Goal: Task Accomplishment & Management: Complete application form

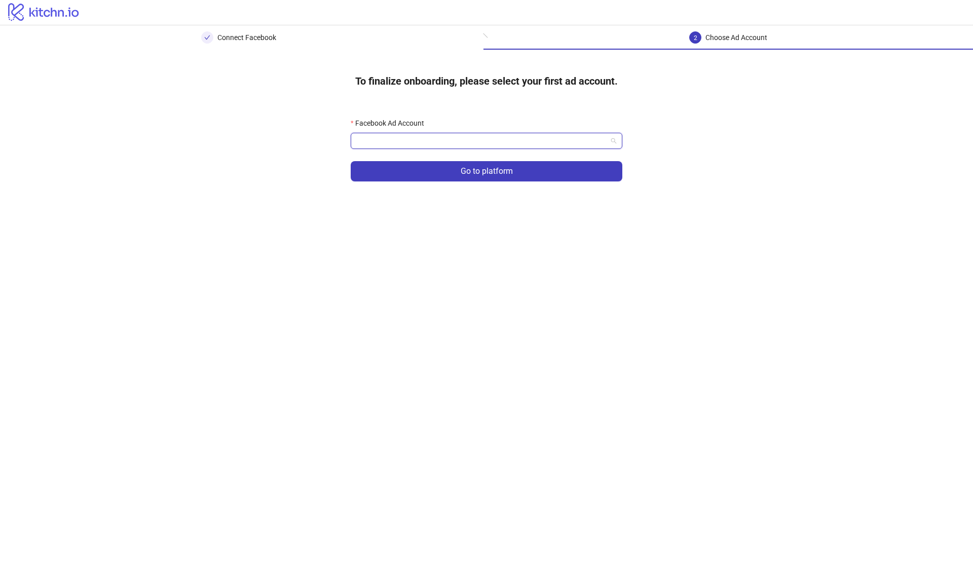
click at [540, 141] on input "Facebook Ad Account" at bounding box center [482, 140] width 250 height 15
click at [772, 185] on div "To finalize onboarding, please select your first ad account. Facebook Ad Accoun…" at bounding box center [486, 130] width 973 height 160
click at [592, 136] on input "Facebook Ad Account" at bounding box center [482, 140] width 250 height 15
click at [573, 161] on div "[PERSON_NAME]" at bounding box center [486, 161] width 255 height 11
click at [571, 173] on button "Go to platform" at bounding box center [487, 171] width 272 height 20
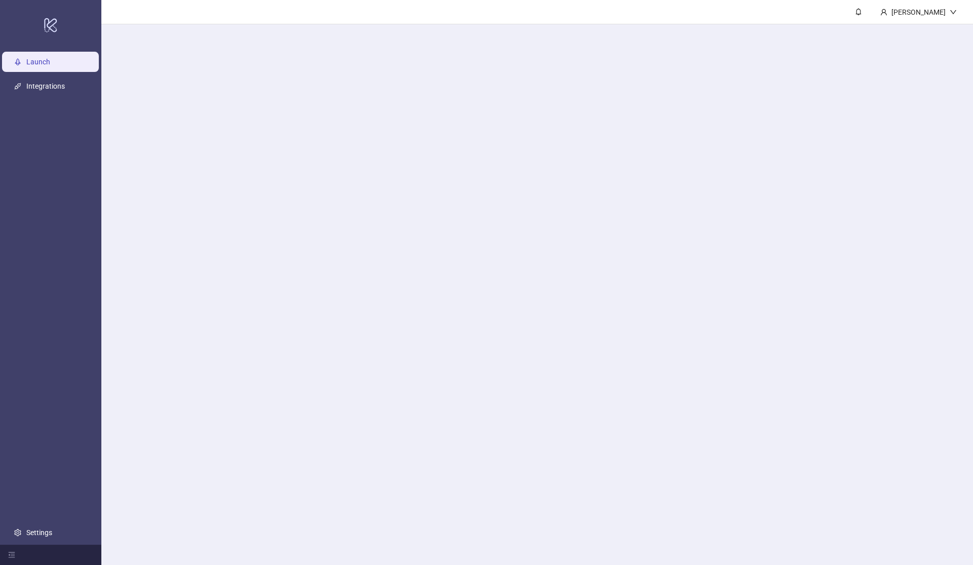
click at [548, 144] on main "[PERSON_NAME]" at bounding box center [536, 282] width 871 height 565
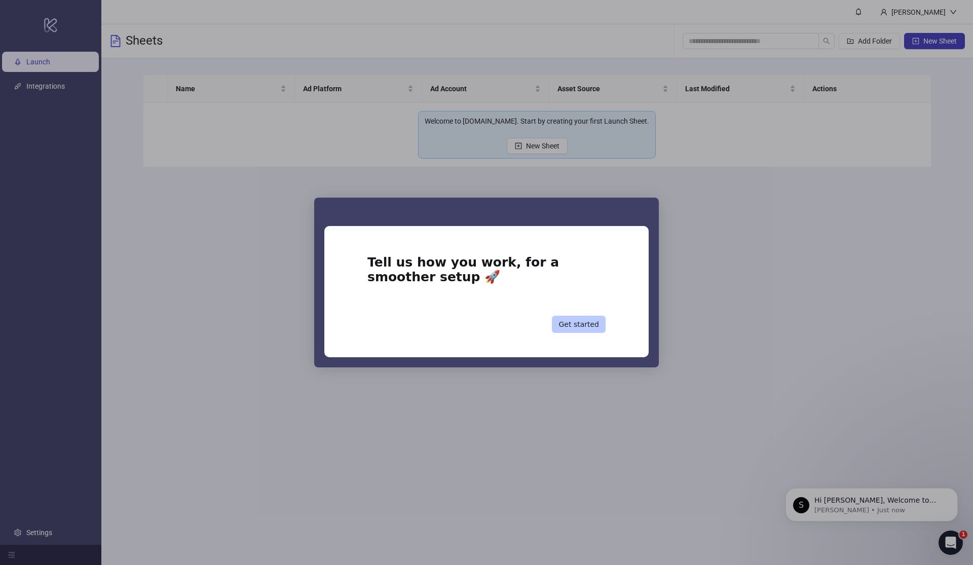
click at [597, 328] on button "Get started" at bounding box center [579, 324] width 54 height 17
click at [579, 323] on button "Get started" at bounding box center [579, 324] width 54 height 17
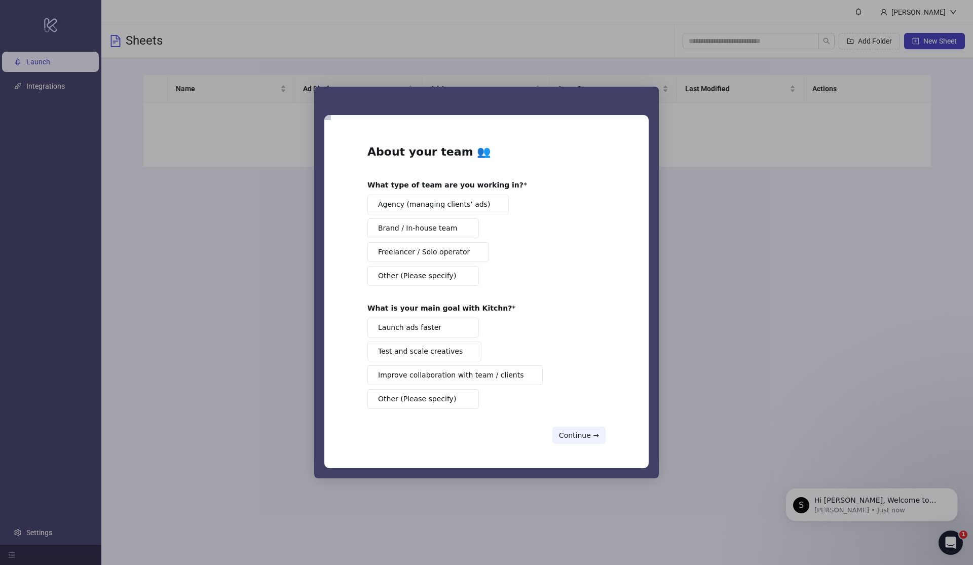
click at [590, 331] on div "Launch ads faster Test and scale creatives Improve collaboration with team / cl…" at bounding box center [486, 363] width 238 height 91
click at [596, 435] on button "Continue →" at bounding box center [578, 435] width 53 height 17
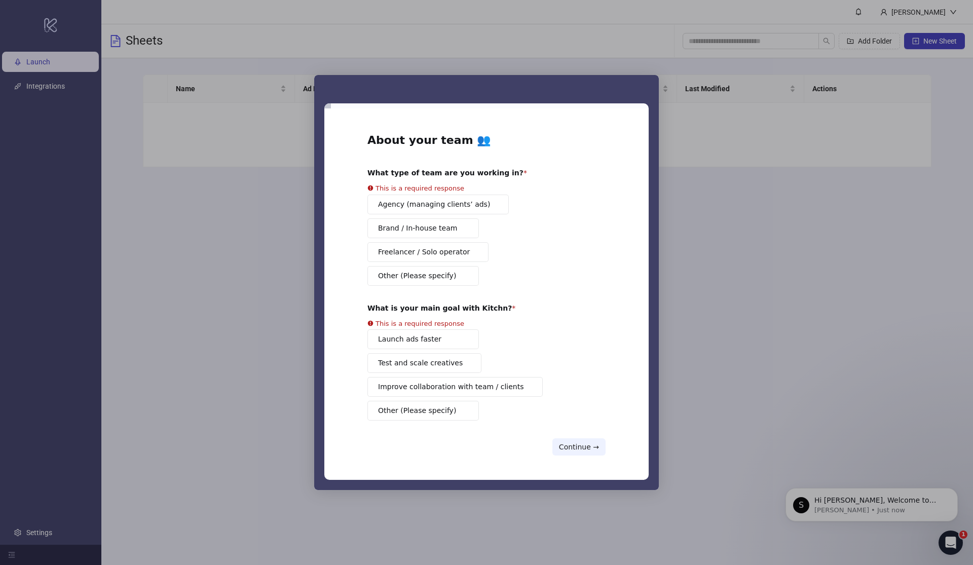
click at [441, 206] on button "Agency (managing clients’ ads)" at bounding box center [437, 205] width 141 height 20
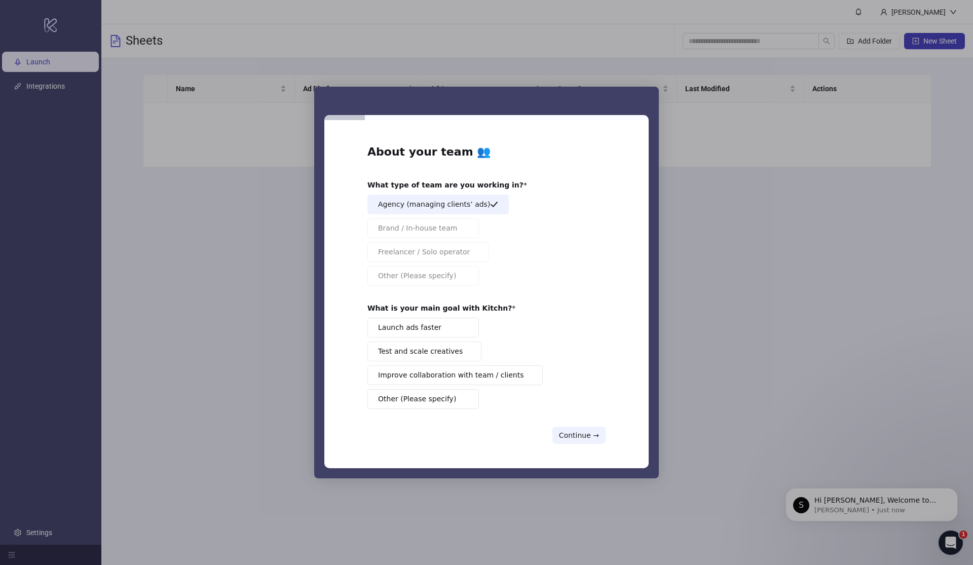
drag, startPoint x: 440, startPoint y: 336, endPoint x: 618, endPoint y: 377, distance: 181.9
click at [448, 347] on span "Test and scale creatives" at bounding box center [420, 351] width 85 height 11
click at [594, 440] on button "Continue →" at bounding box center [578, 435] width 53 height 17
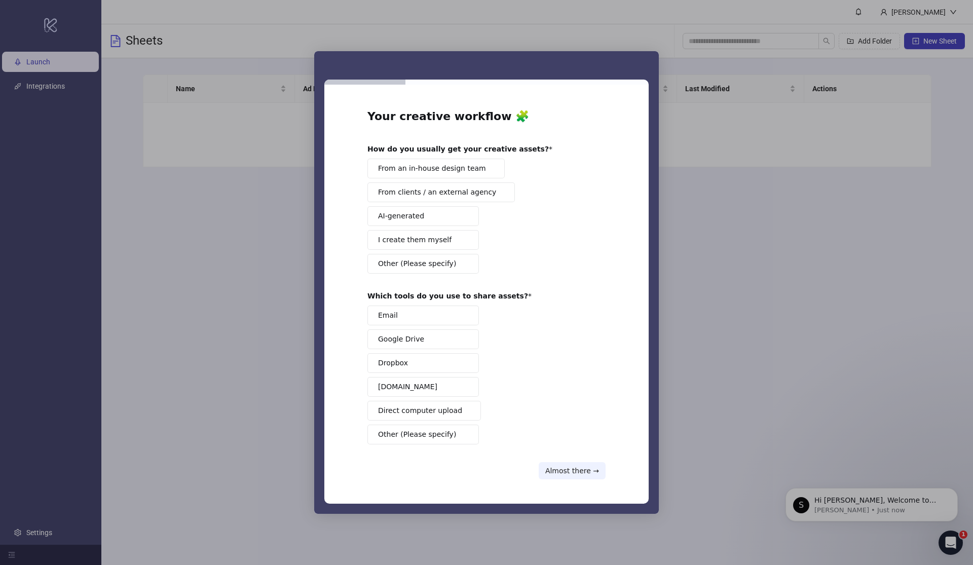
click at [438, 239] on span "I create them myself" at bounding box center [414, 240] width 73 height 11
click at [419, 413] on span "Direct computer upload" at bounding box center [420, 410] width 84 height 11
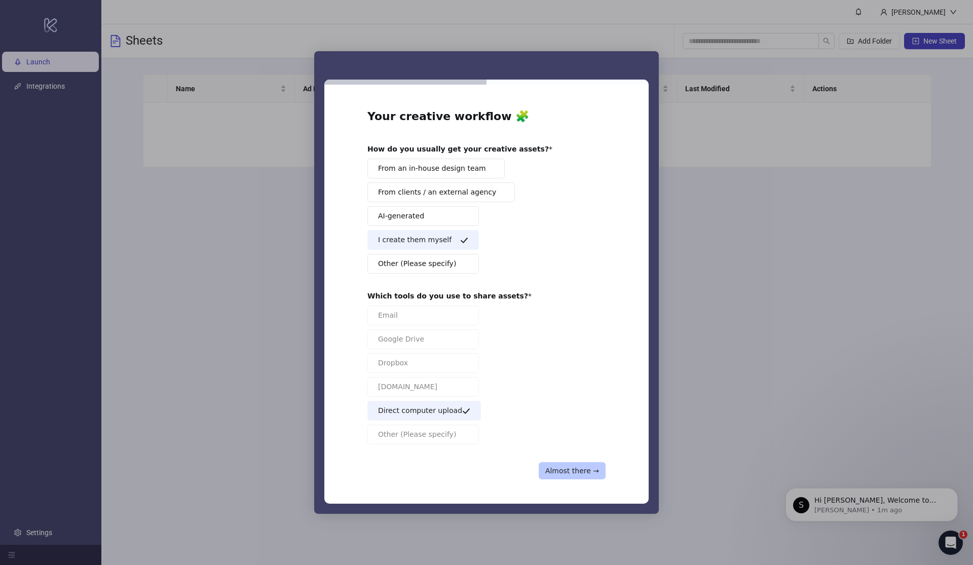
click at [576, 471] on button "Almost there →" at bounding box center [571, 470] width 67 height 17
click at [586, 478] on button "Almost there →" at bounding box center [571, 470] width 67 height 17
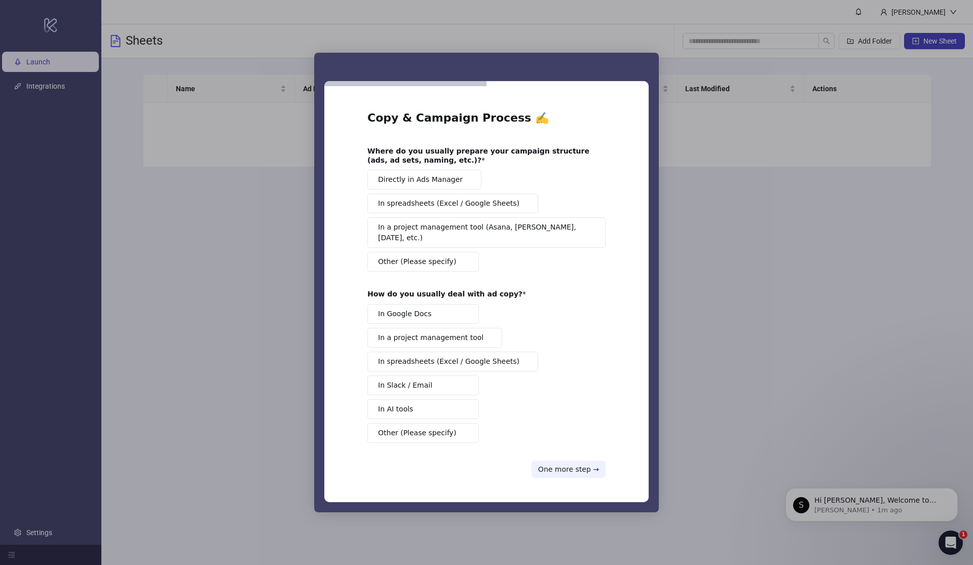
click at [600, 467] on button "One more step →" at bounding box center [568, 468] width 74 height 17
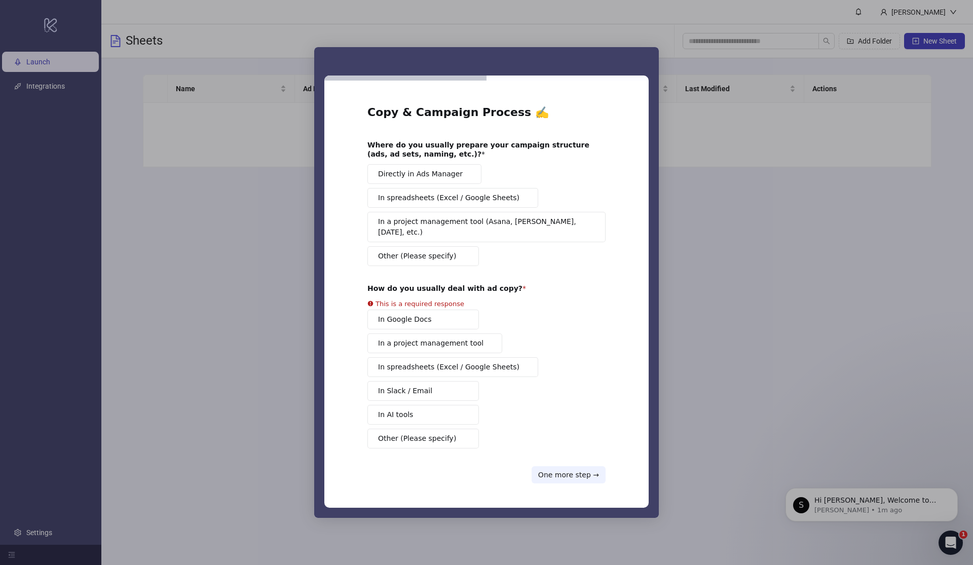
click at [414, 191] on div "Directly in Ads Manager In spreadsheets (Excel / Google Sheets) In a project ma…" at bounding box center [486, 215] width 238 height 102
click at [414, 179] on span "Directly in Ads Manager" at bounding box center [420, 174] width 85 height 11
click at [410, 316] on button "In Google Docs" at bounding box center [422, 320] width 111 height 20
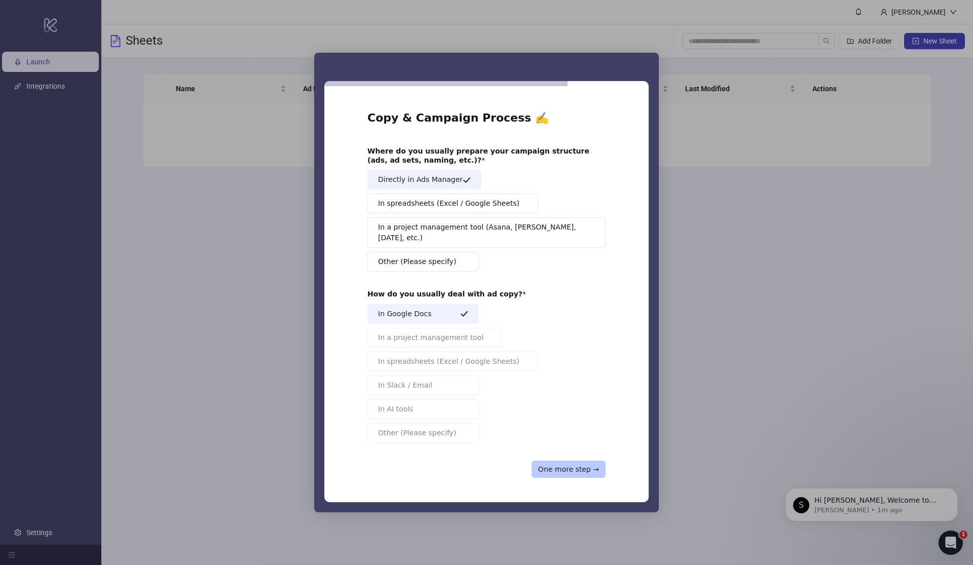
click at [588, 465] on button "One more step →" at bounding box center [568, 468] width 74 height 17
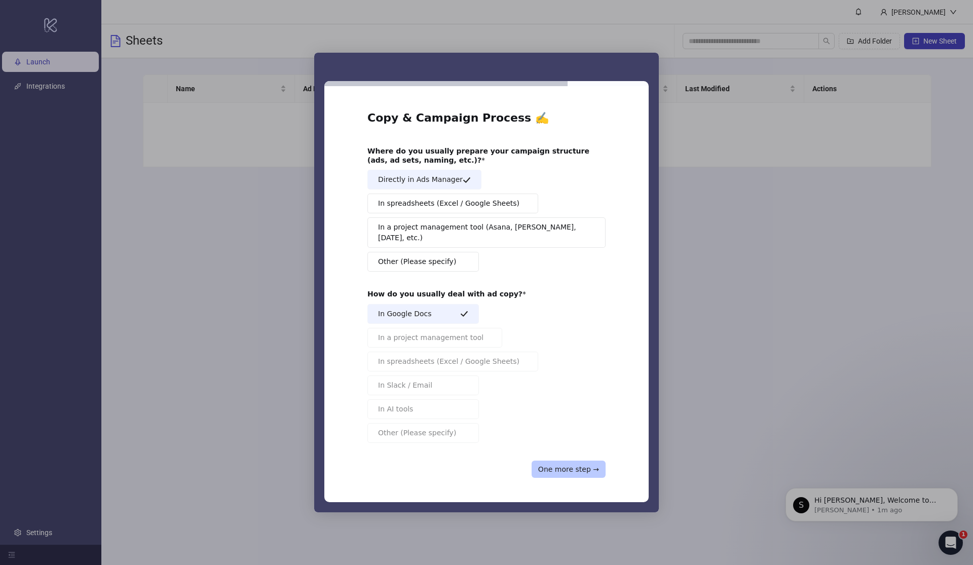
click at [588, 465] on button "One more step →" at bounding box center [568, 468] width 74 height 17
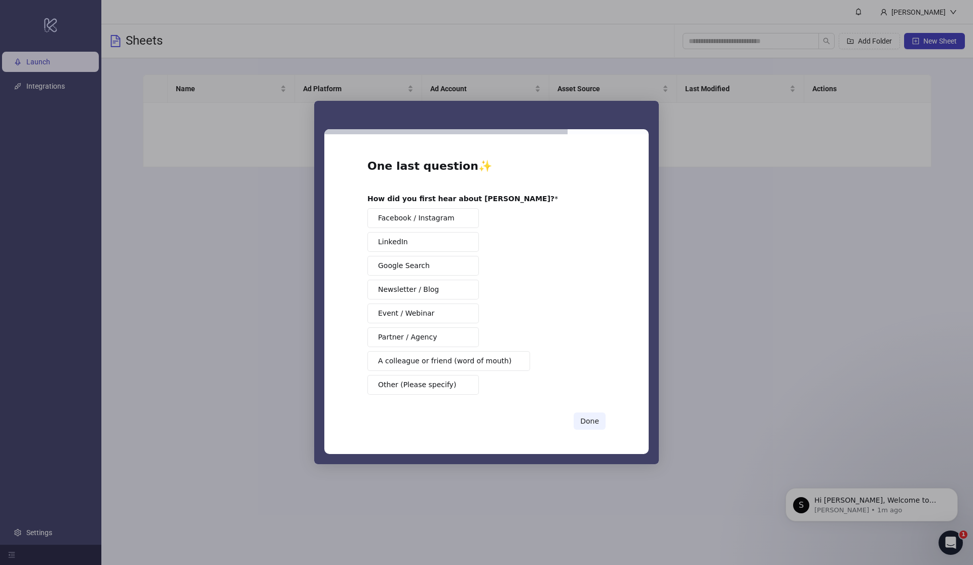
click at [588, 465] on div "Intercom messenger" at bounding box center [486, 282] width 973 height 565
click at [444, 219] on span "Facebook / Instagram" at bounding box center [416, 218] width 76 height 11
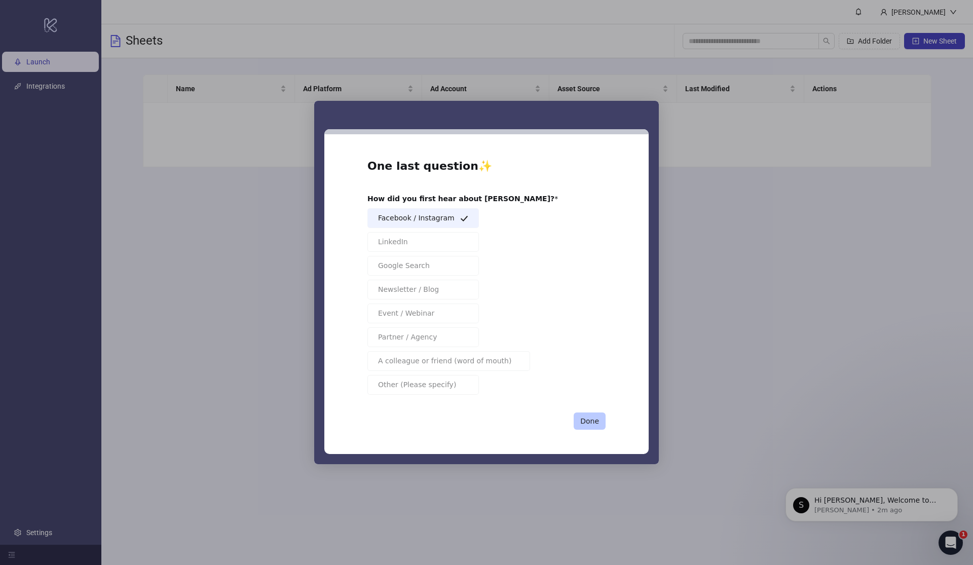
click at [592, 424] on button "Done" at bounding box center [589, 420] width 32 height 17
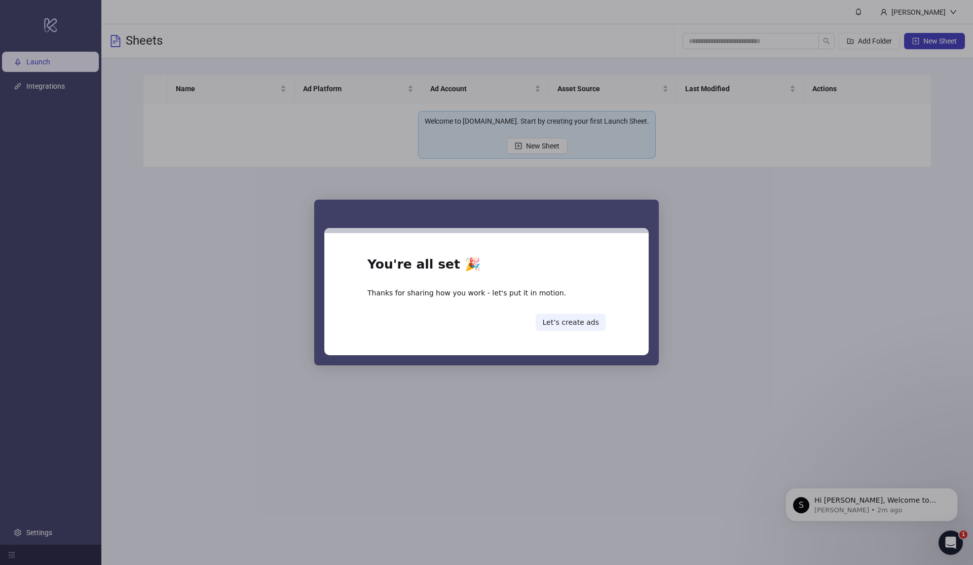
click at [760, 330] on div "Intercom messenger" at bounding box center [486, 282] width 973 height 565
click at [593, 321] on button "Let’s create ads" at bounding box center [570, 322] width 70 height 17
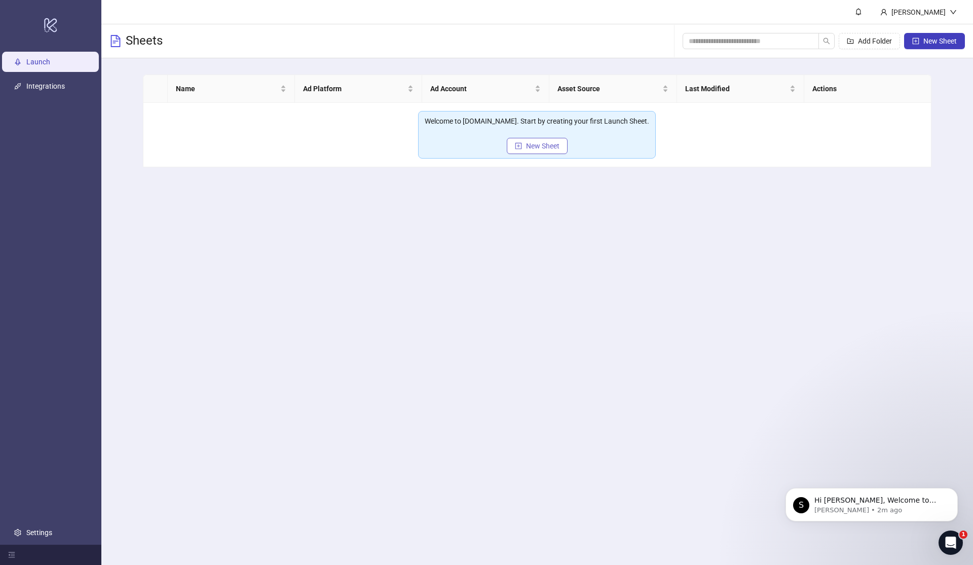
click at [558, 151] on button "New Sheet" at bounding box center [537, 146] width 61 height 16
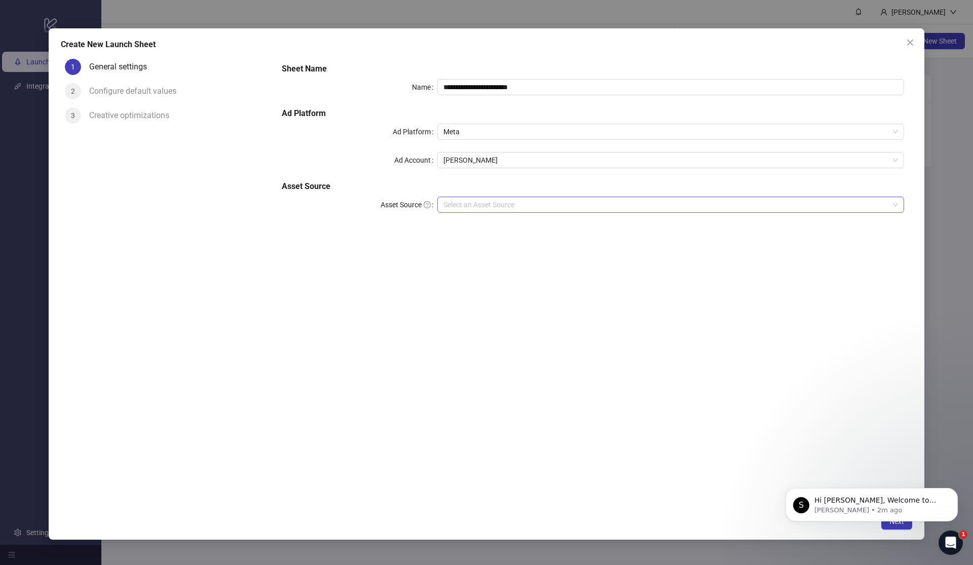
click at [519, 206] on input "Asset Source" at bounding box center [665, 204] width 445 height 15
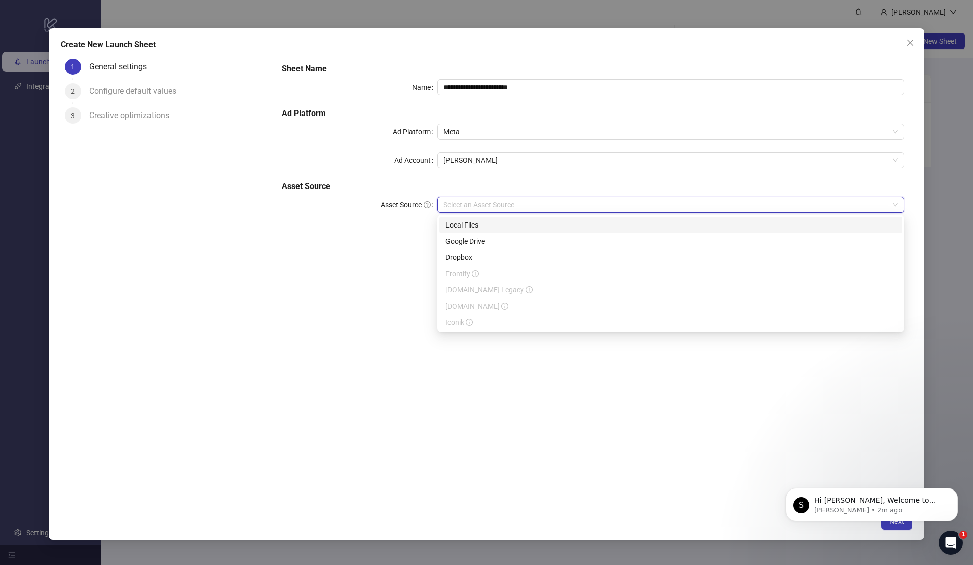
click at [509, 225] on div "Local Files" at bounding box center [670, 224] width 450 height 11
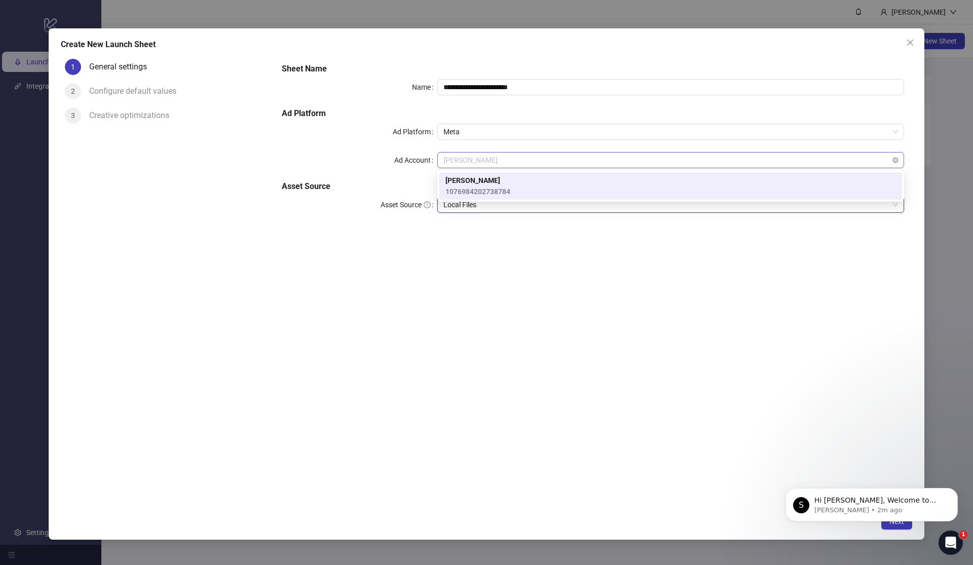
click at [591, 155] on span "[PERSON_NAME]" at bounding box center [670, 159] width 454 height 15
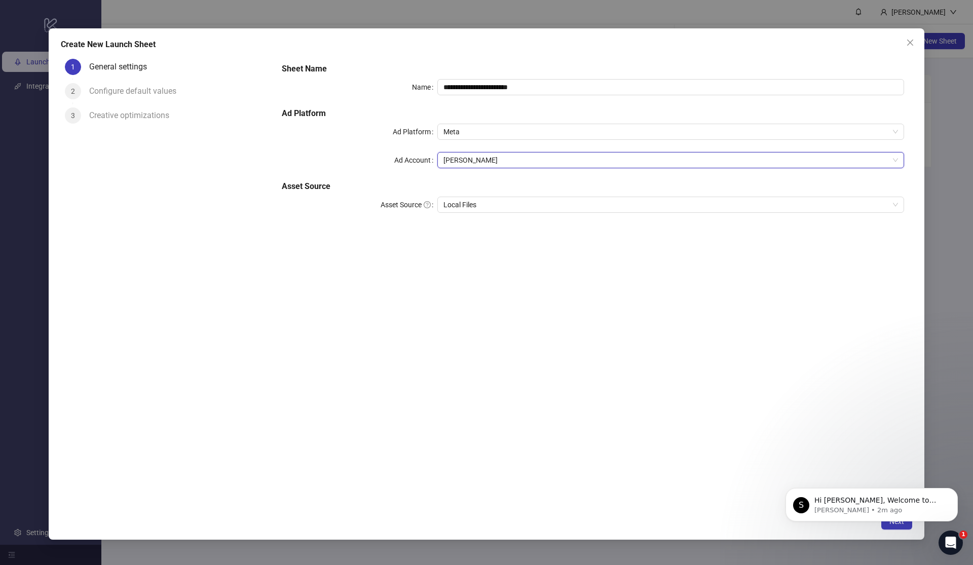
click at [561, 299] on div "**********" at bounding box center [593, 281] width 638 height 453
click at [957, 490] on button "Dismiss notification" at bounding box center [954, 490] width 13 height 13
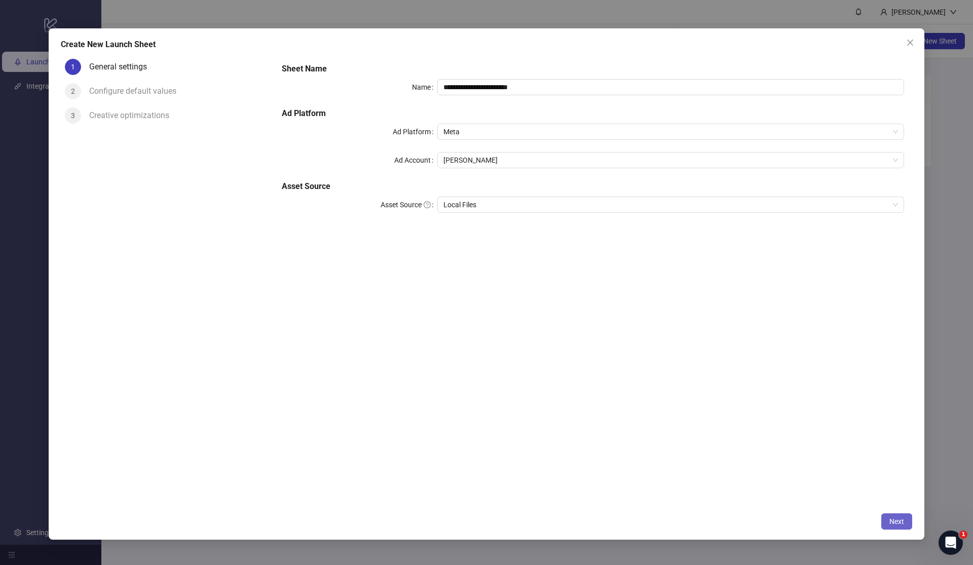
click at [891, 523] on span "Next" at bounding box center [896, 521] width 15 height 8
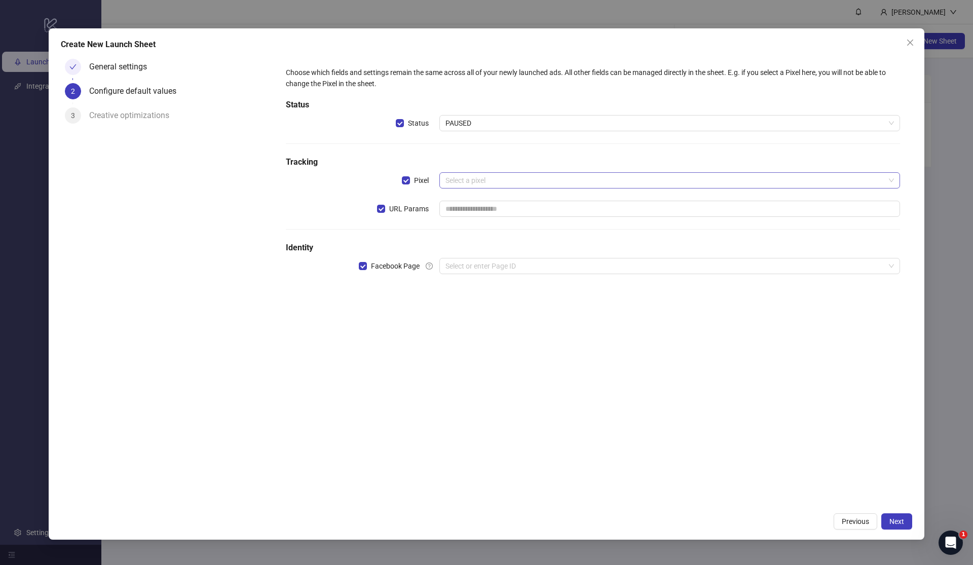
click at [498, 175] on input "search" at bounding box center [664, 180] width 439 height 15
click at [523, 364] on div "Choose which fields and settings remain the same across all of your newly launc…" at bounding box center [593, 281] width 638 height 453
click at [535, 185] on input "search" at bounding box center [664, 180] width 439 height 15
click at [603, 228] on div "No data" at bounding box center [669, 226] width 436 height 11
click at [470, 374] on div "Choose which fields and settings remain the same across all of your newly launc…" at bounding box center [593, 281] width 638 height 453
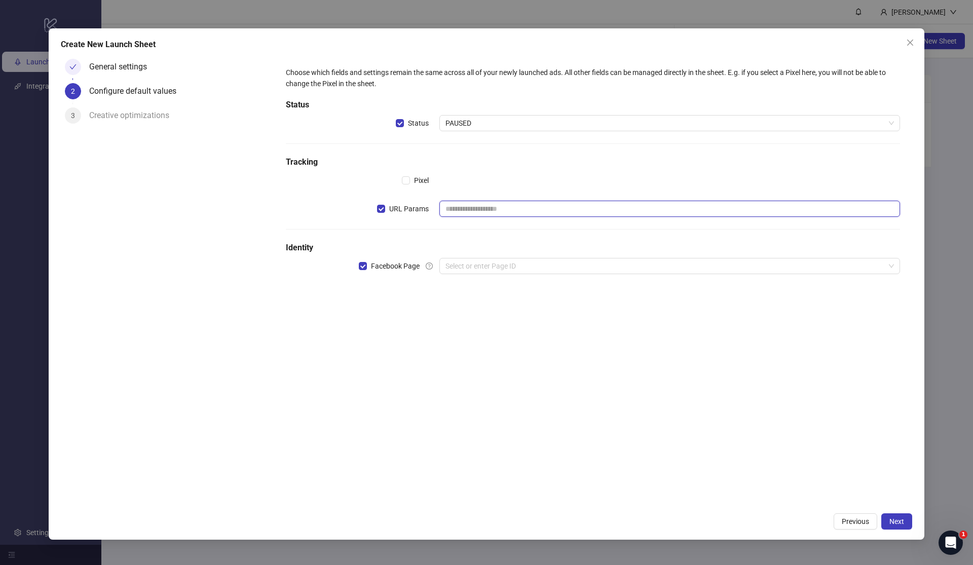
click at [548, 205] on input "text" at bounding box center [669, 209] width 460 height 16
click at [850, 517] on button "Previous" at bounding box center [855, 521] width 44 height 16
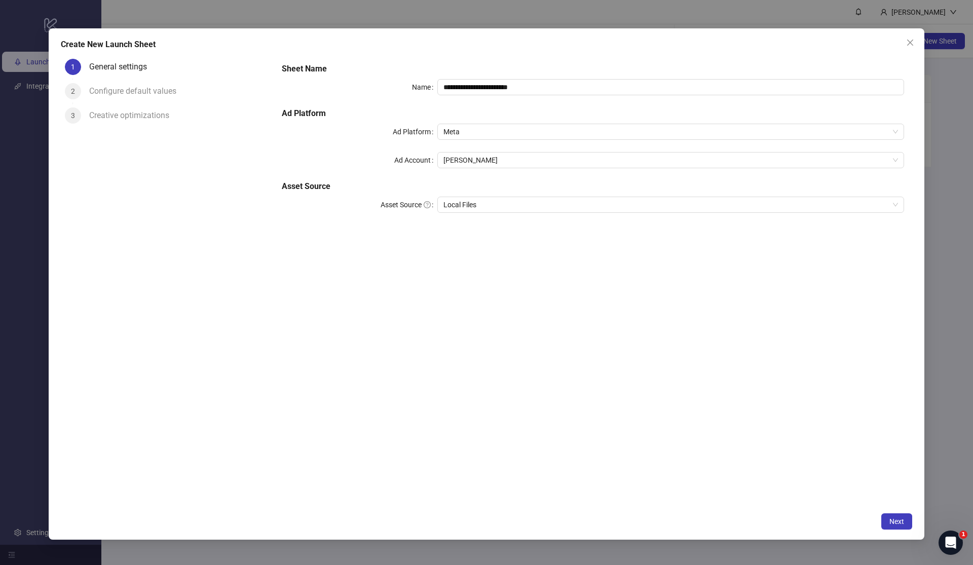
click at [715, 329] on div "**********" at bounding box center [593, 281] width 638 height 453
click at [701, 335] on div "**********" at bounding box center [593, 281] width 638 height 453
click at [896, 519] on span "Next" at bounding box center [896, 521] width 15 height 8
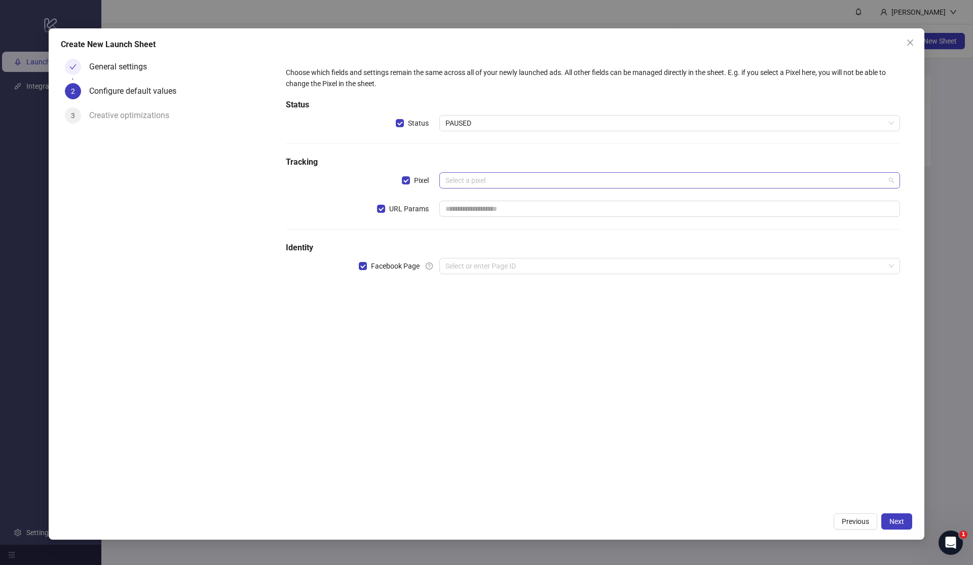
click at [655, 174] on input "search" at bounding box center [664, 180] width 439 height 15
click at [614, 359] on div "Choose which fields and settings remain the same across all of your newly launc…" at bounding box center [593, 281] width 638 height 453
click at [584, 211] on input "text" at bounding box center [669, 209] width 460 height 16
click at [604, 377] on div "Choose which fields and settings remain the same across all of your newly launc…" at bounding box center [593, 281] width 638 height 453
click at [558, 265] on input "search" at bounding box center [664, 265] width 439 height 15
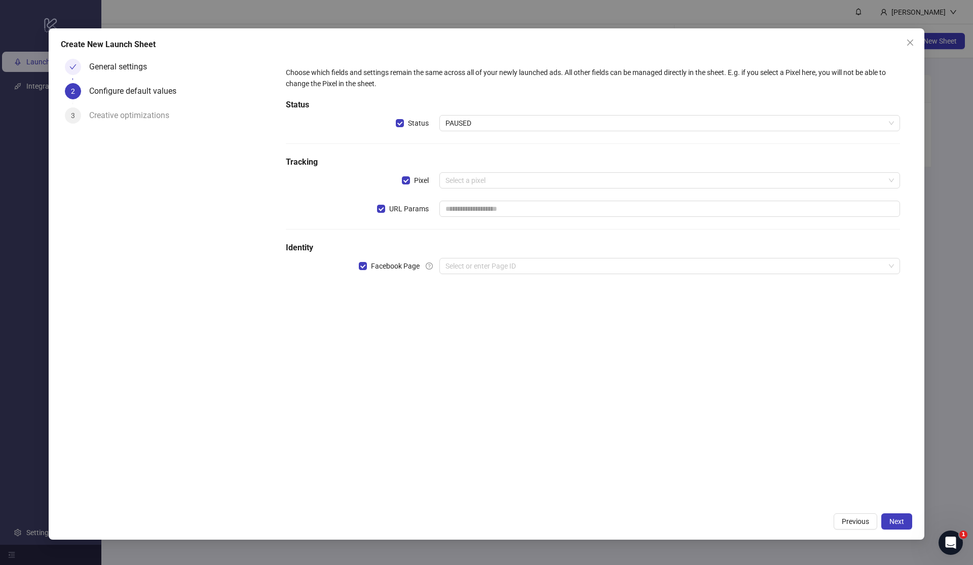
click at [558, 446] on div "Choose which fields and settings remain the same across all of your newly launc…" at bounding box center [593, 281] width 638 height 453
click at [893, 525] on span "Next" at bounding box center [896, 521] width 15 height 8
click at [910, 525] on button "Next" at bounding box center [896, 521] width 31 height 16
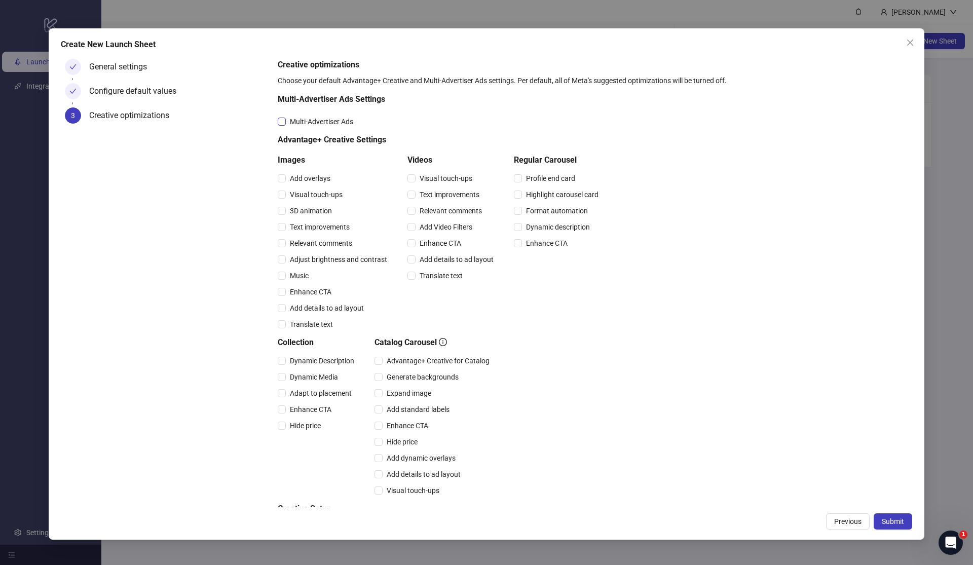
click at [286, 117] on span "Multi-Advertiser Ads" at bounding box center [321, 121] width 71 height 11
click at [288, 242] on span "Relevant comments" at bounding box center [321, 243] width 70 height 11
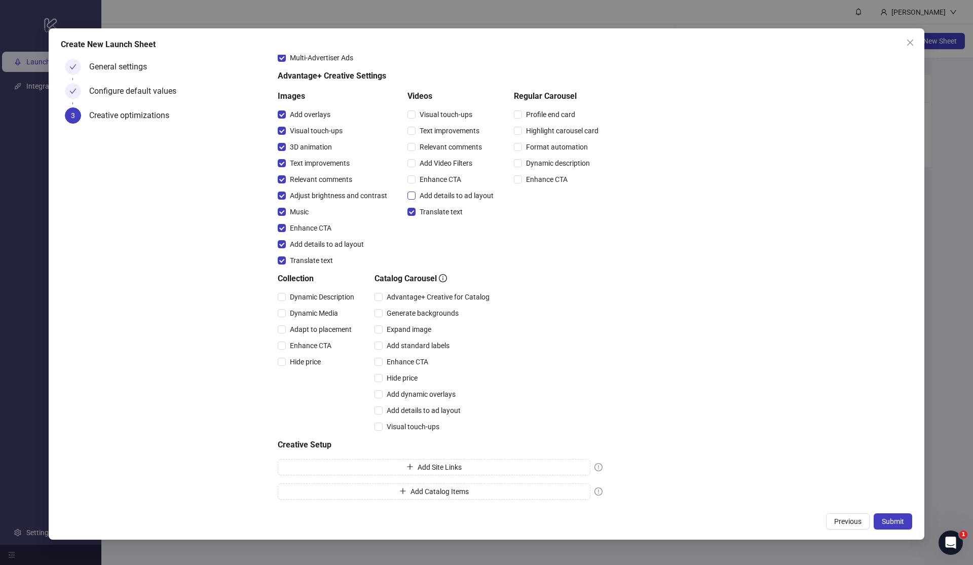
click at [416, 193] on span "Add details to ad layout" at bounding box center [456, 195] width 82 height 11
click at [283, 315] on div "Dynamic Description Dynamic Media Adapt to placement Enhance CTA Hide price" at bounding box center [318, 329] width 81 height 81
click at [282, 300] on label "Dynamic Description" at bounding box center [318, 296] width 81 height 11
click at [236, 309] on div "General settings Configure default values 3 Creative optimizations" at bounding box center [167, 281] width 213 height 453
click at [381, 414] on label "Add details to ad layout" at bounding box center [419, 410] width 90 height 11
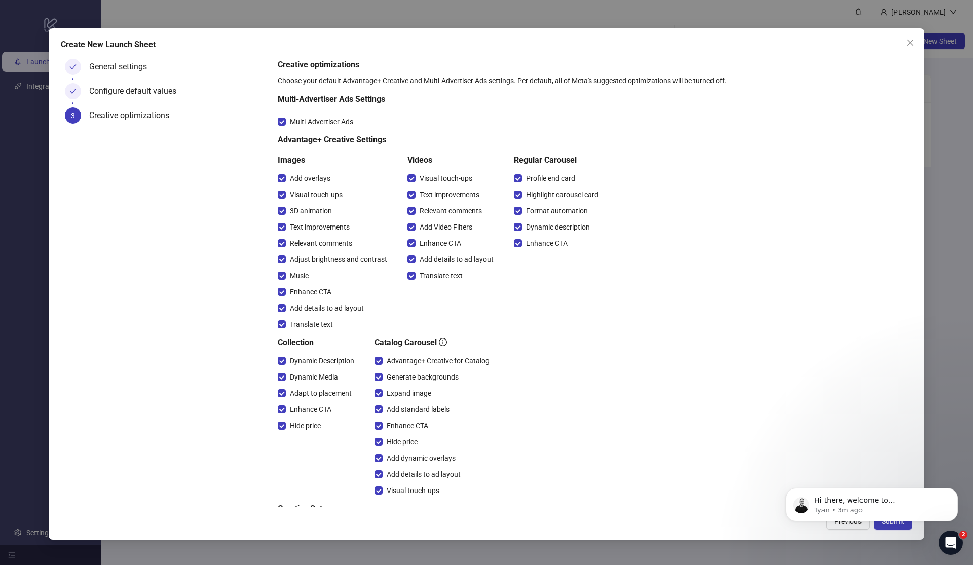
scroll to position [0, 0]
click at [114, 95] on div "Configure default values" at bounding box center [136, 91] width 95 height 16
click at [843, 471] on html "Hi there, welcome to [DOMAIN_NAME]. I'll reach out via e-mail separately, but j…" at bounding box center [871, 469] width 203 height 4
click at [954, 489] on icon "Dismiss notification" at bounding box center [955, 491] width 6 height 6
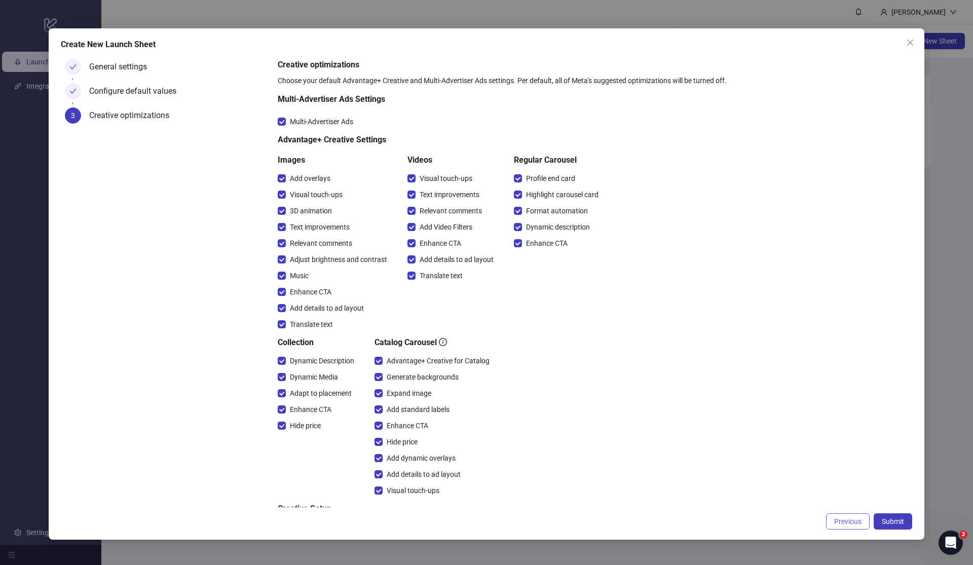
click at [845, 524] on span "Previous" at bounding box center [847, 521] width 27 height 8
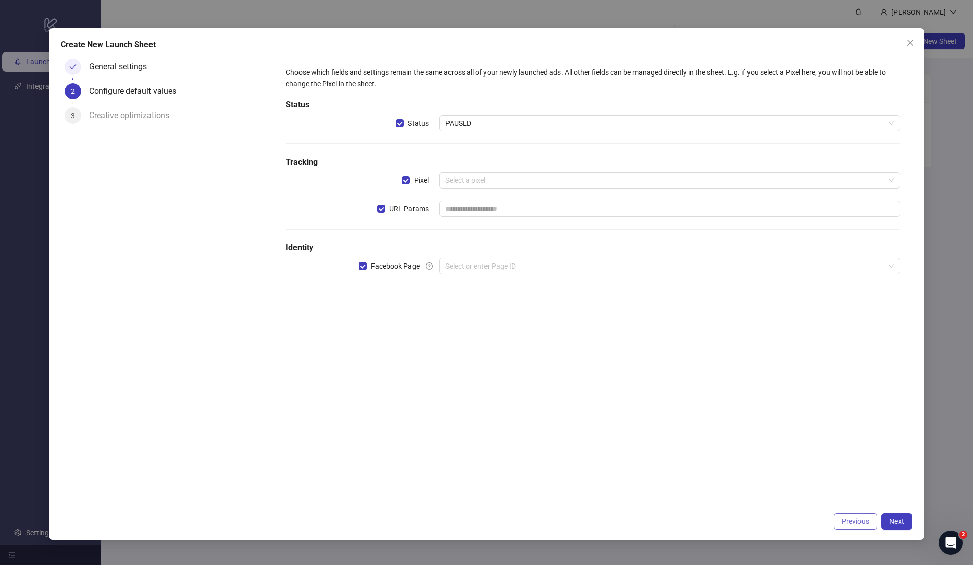
click at [852, 521] on span "Previous" at bounding box center [854, 521] width 27 height 8
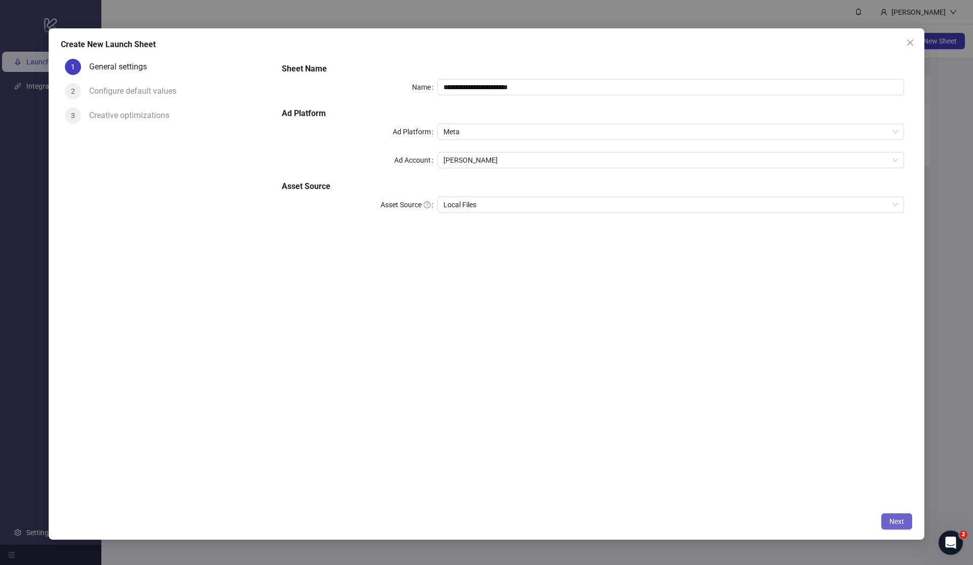
click at [892, 518] on span "Next" at bounding box center [896, 521] width 15 height 8
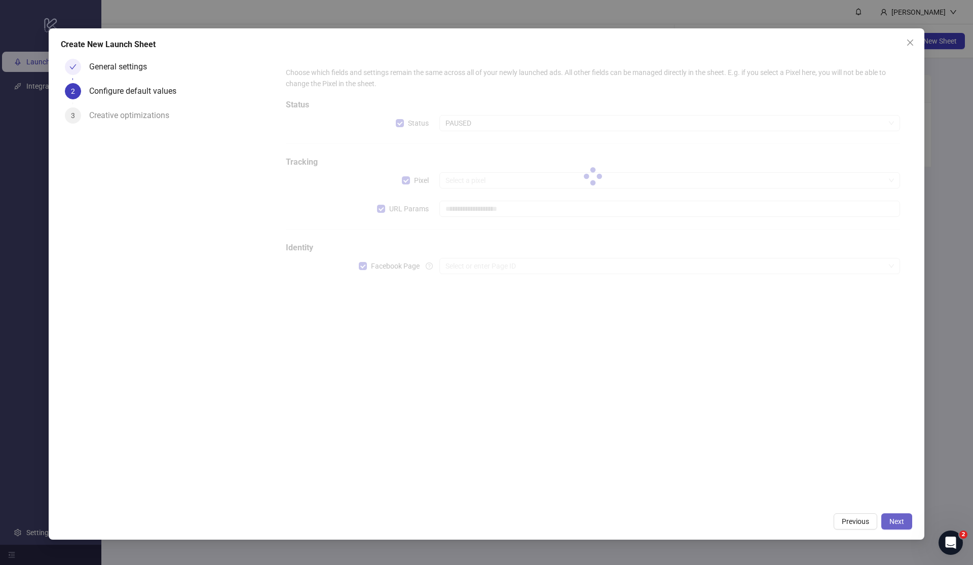
click at [892, 518] on span "Next" at bounding box center [896, 521] width 15 height 8
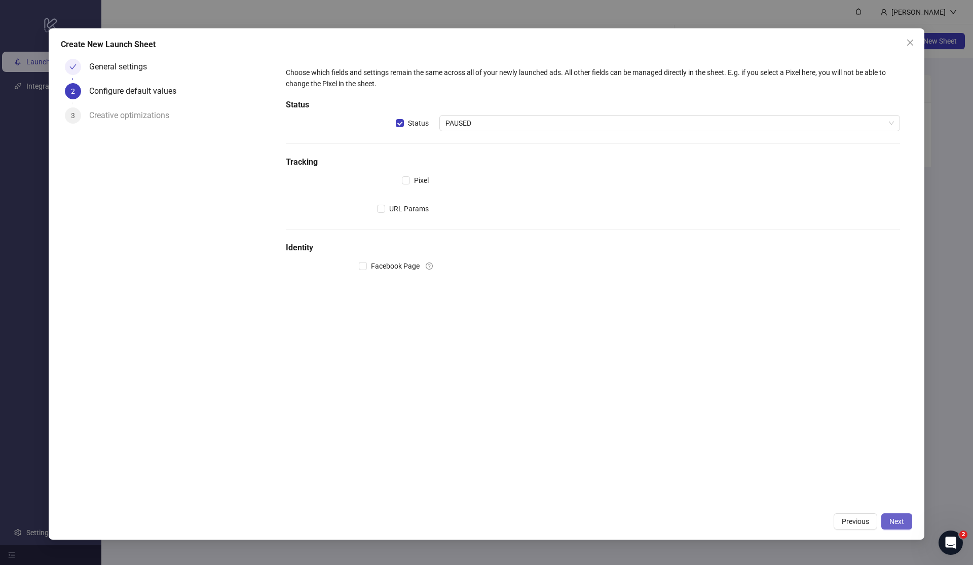
click at [891, 516] on button "Next" at bounding box center [896, 521] width 31 height 16
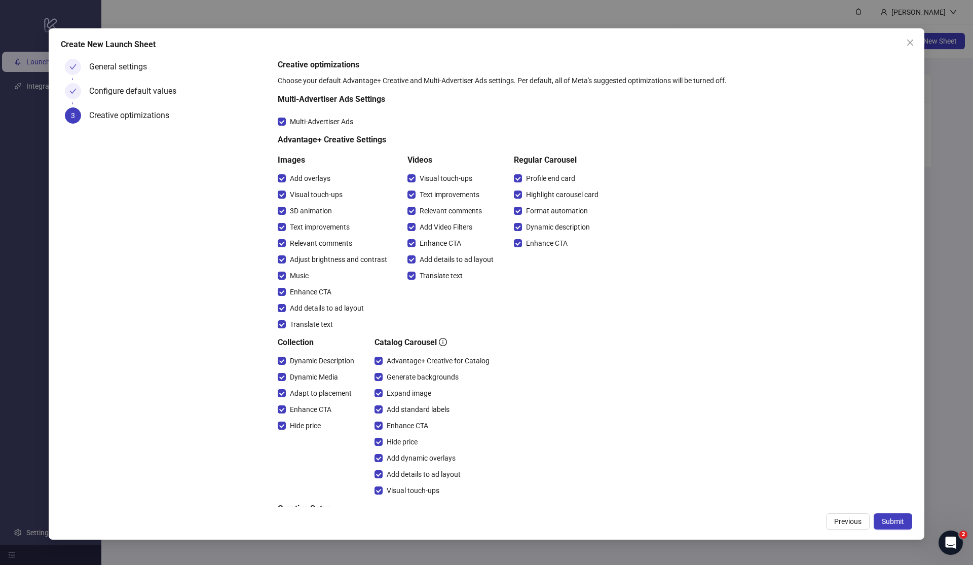
scroll to position [64, 0]
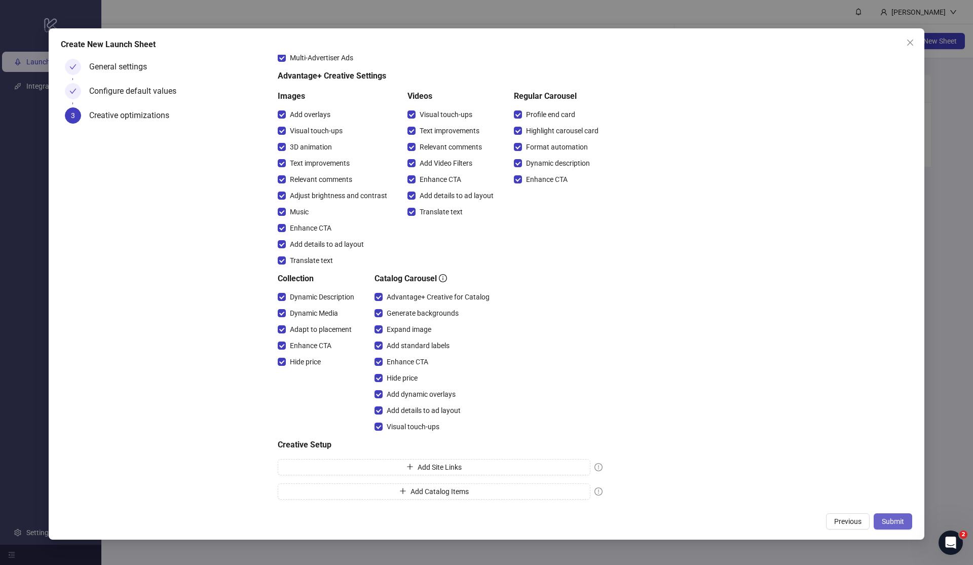
click at [894, 521] on span "Submit" at bounding box center [892, 521] width 22 height 8
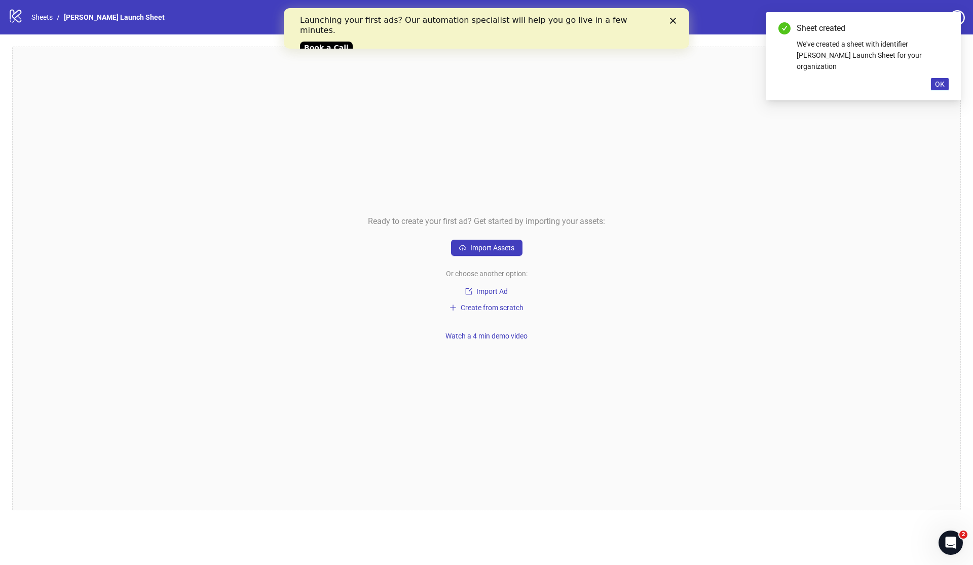
click at [673, 21] on polygon "Close" at bounding box center [673, 21] width 6 height 6
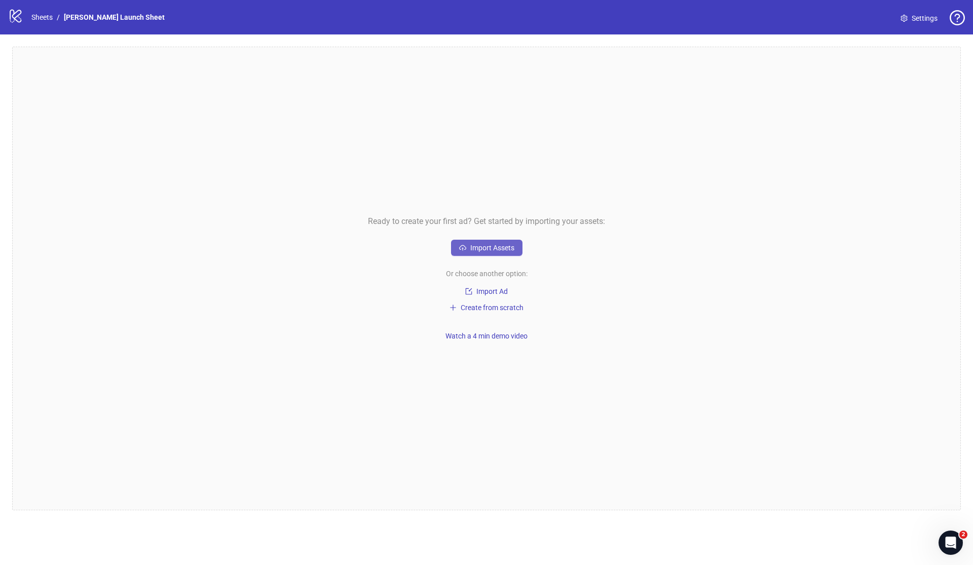
click at [505, 246] on span "Import Assets" at bounding box center [492, 248] width 44 height 8
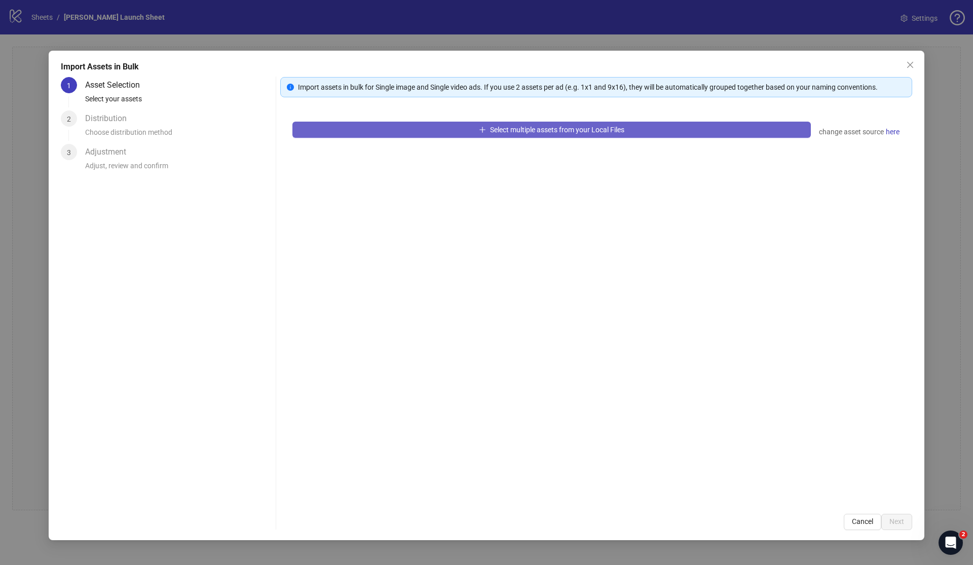
click at [586, 128] on span "Select multiple assets from your Local Files" at bounding box center [557, 130] width 134 height 8
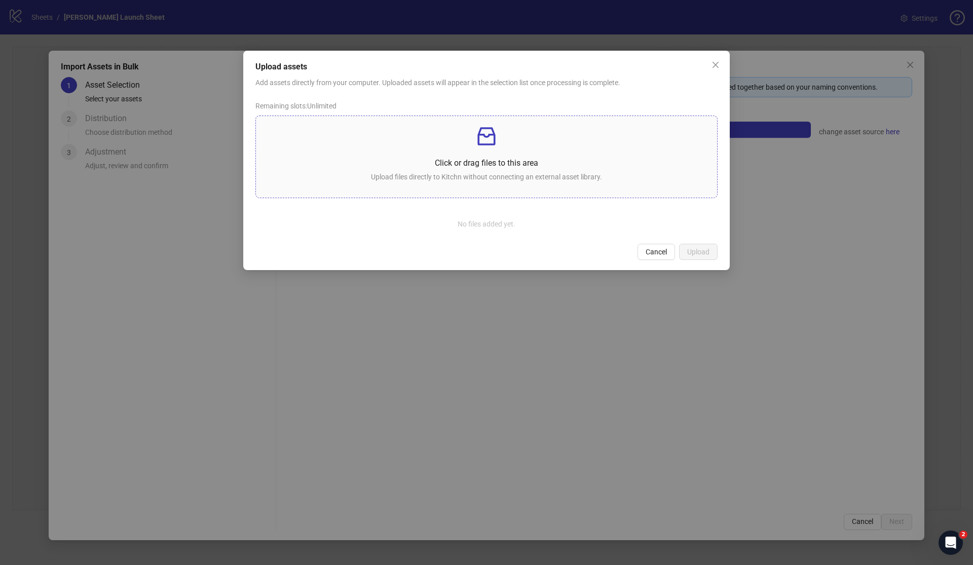
click at [524, 175] on p "Upload files directly to Kitchn without connecting an external asset library." at bounding box center [486, 176] width 445 height 11
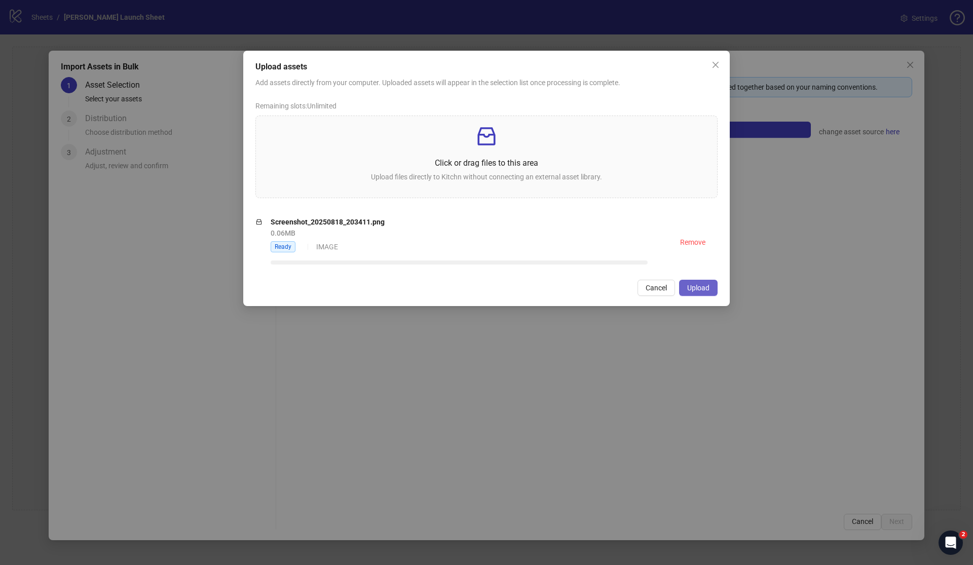
click at [707, 288] on span "Upload" at bounding box center [698, 288] width 22 height 8
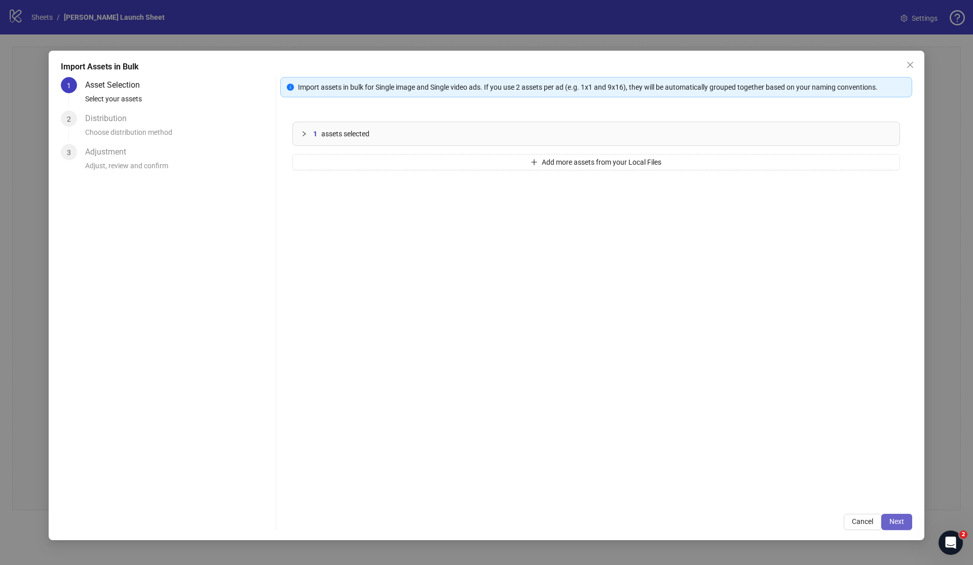
click at [896, 521] on span "Next" at bounding box center [896, 521] width 15 height 8
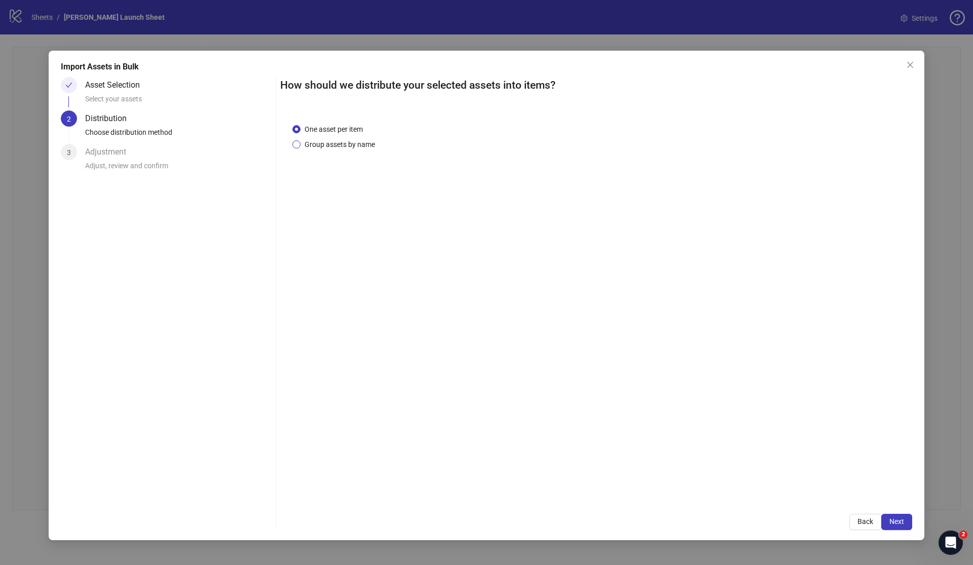
click at [354, 141] on span "Group assets by name" at bounding box center [339, 144] width 79 height 11
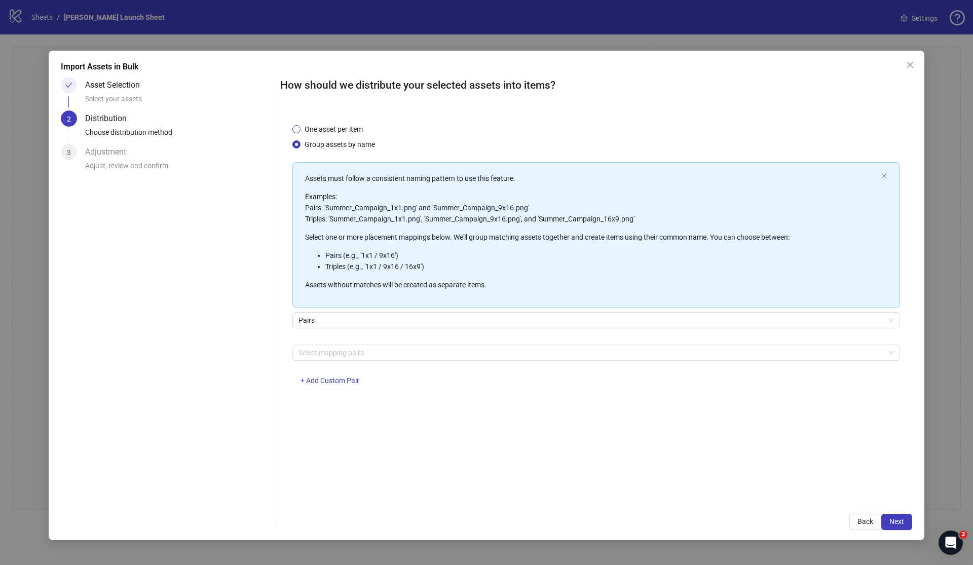
click at [312, 130] on span "One asset per item" at bounding box center [333, 129] width 66 height 11
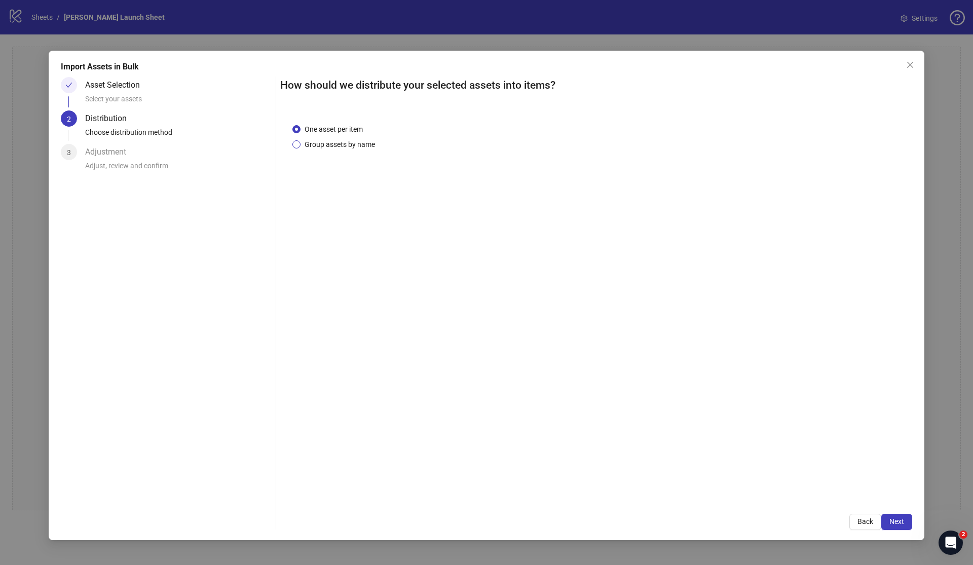
click at [314, 143] on span "Group assets by name" at bounding box center [339, 144] width 79 height 11
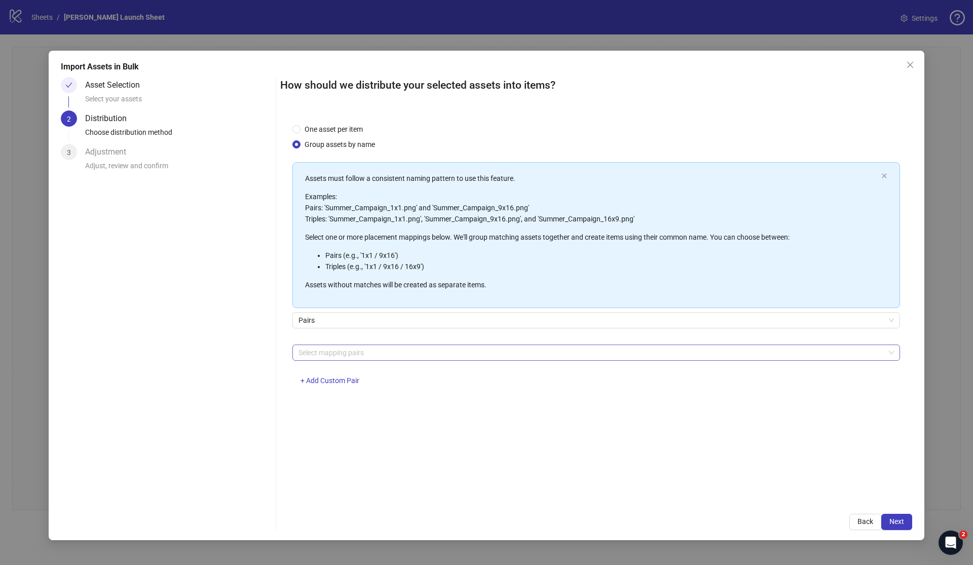
click at [464, 348] on div at bounding box center [590, 352] width 593 height 14
drag, startPoint x: 454, startPoint y: 362, endPoint x: 453, endPoint y: 352, distance: 10.7
click at [453, 352] on div "Select mapping pairs + Add Custom Pair" at bounding box center [595, 370] width 607 height 53
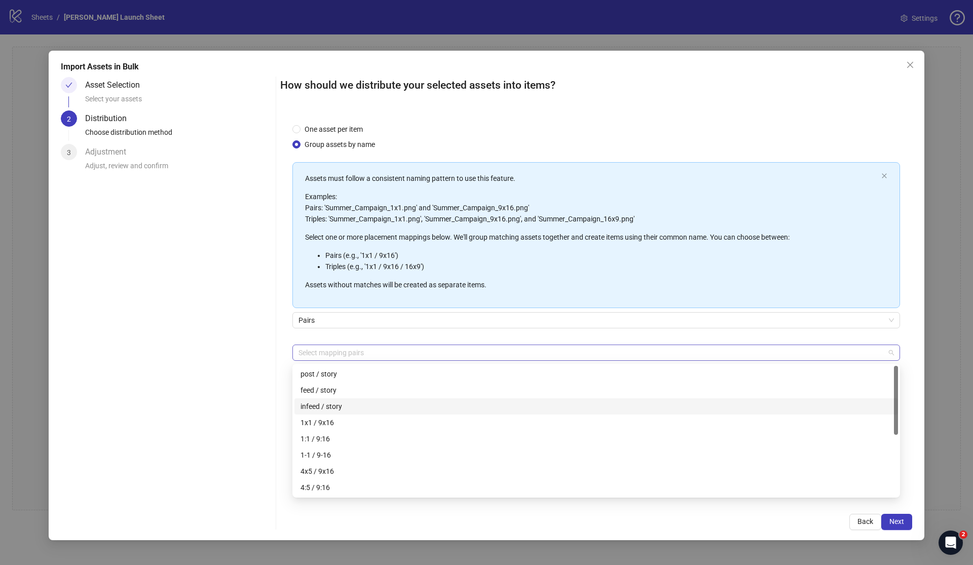
click at [453, 352] on div at bounding box center [590, 352] width 593 height 14
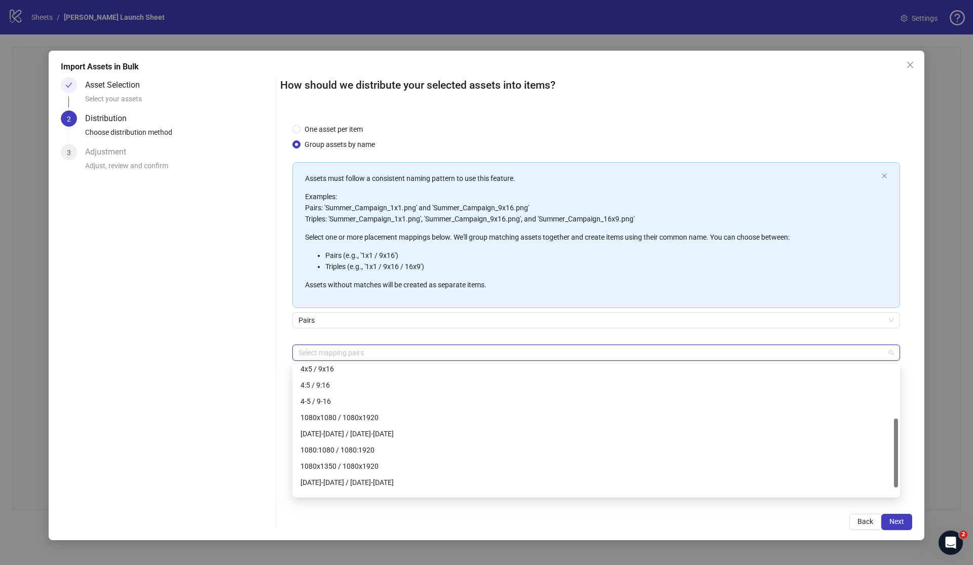
scroll to position [113, 0]
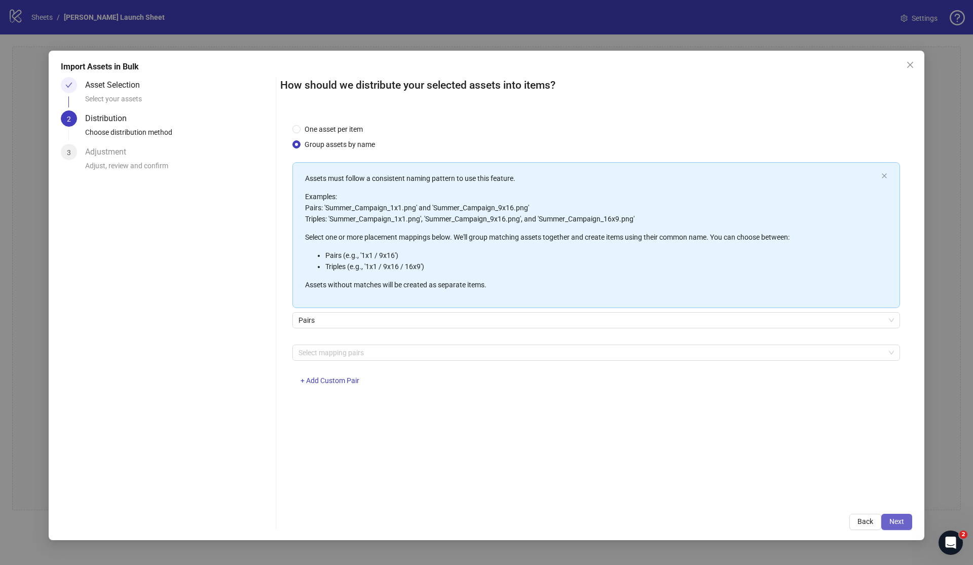
click at [900, 521] on span "Next" at bounding box center [896, 521] width 15 height 8
click at [767, 352] on div at bounding box center [590, 352] width 593 height 14
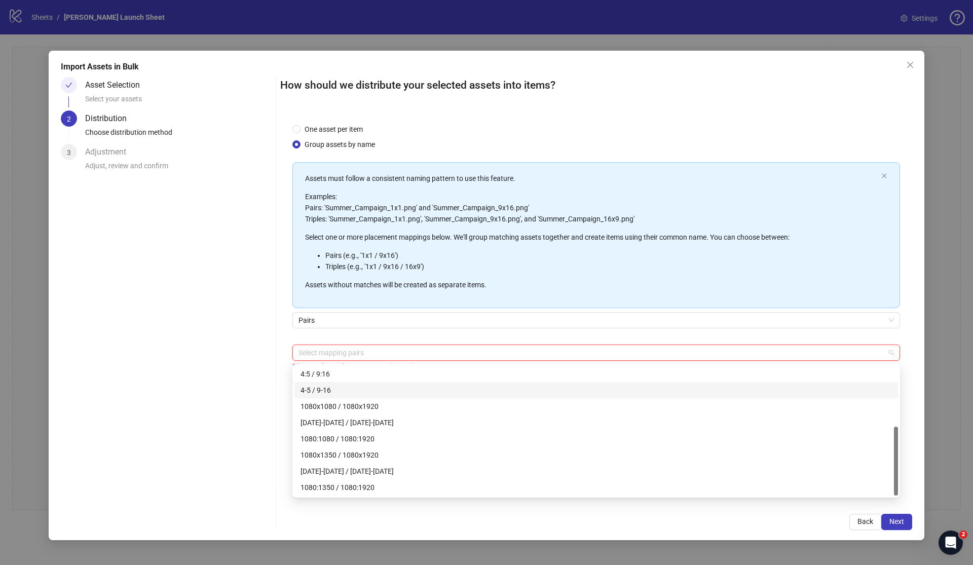
click at [707, 388] on div "4-5 / 9-16" at bounding box center [595, 389] width 591 height 11
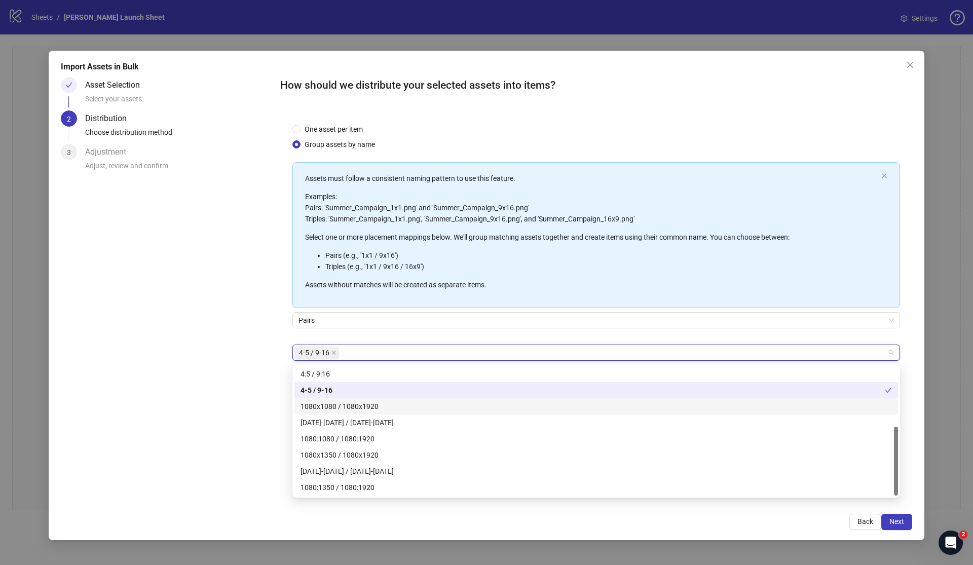
click at [789, 523] on div "Back Next" at bounding box center [596, 522] width 632 height 16
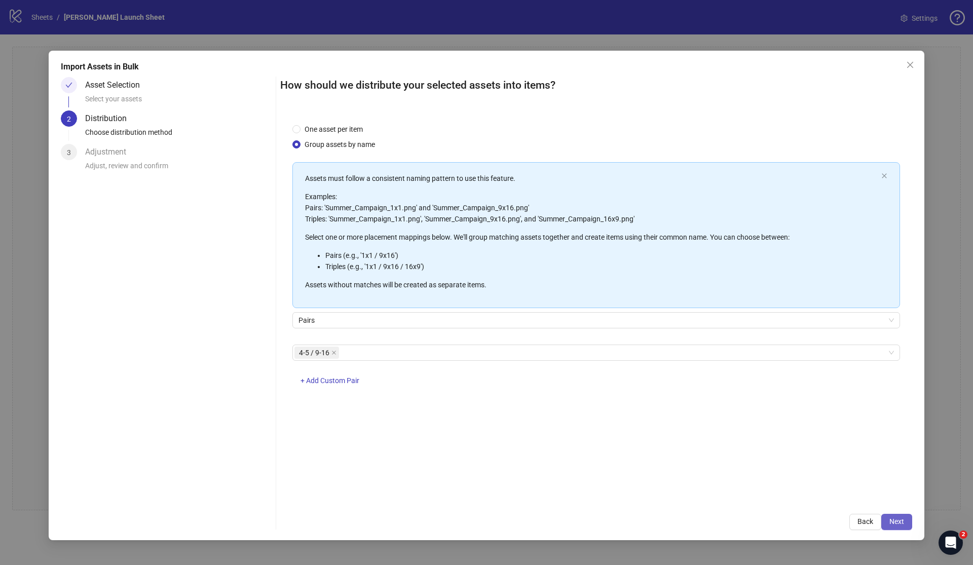
click at [904, 522] on button "Next" at bounding box center [896, 522] width 31 height 16
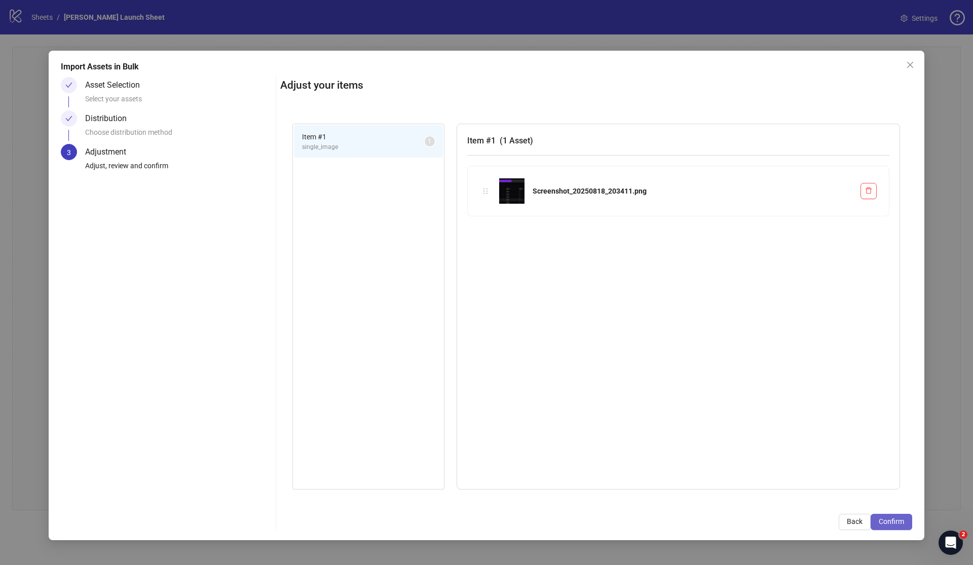
click at [895, 529] on button "Confirm" at bounding box center [891, 522] width 42 height 16
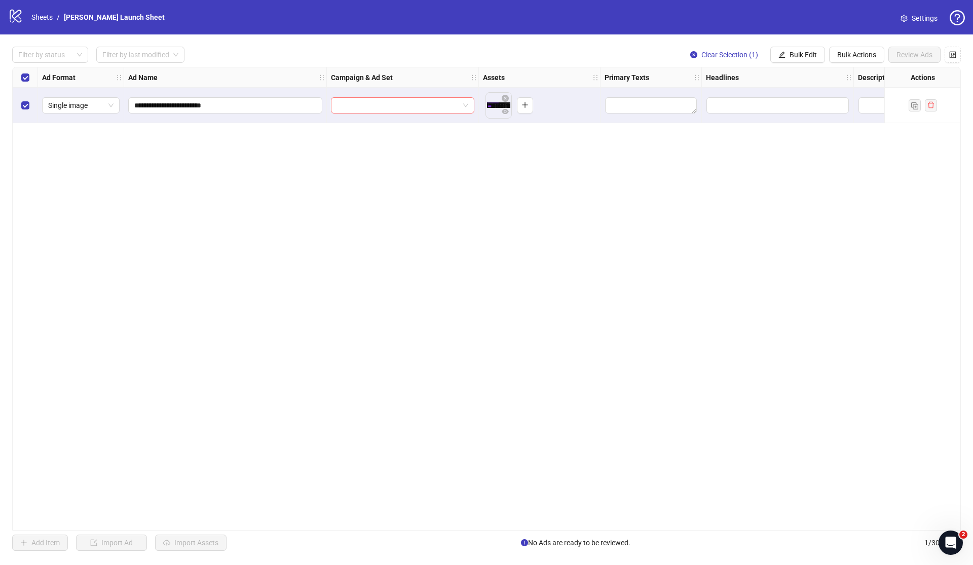
click at [435, 105] on input "search" at bounding box center [398, 105] width 122 height 15
click at [558, 163] on div "**********" at bounding box center [486, 299] width 948 height 464
click at [640, 105] on textarea "Edit values" at bounding box center [651, 105] width 92 height 16
click at [802, 189] on div "**********" at bounding box center [486, 299] width 948 height 464
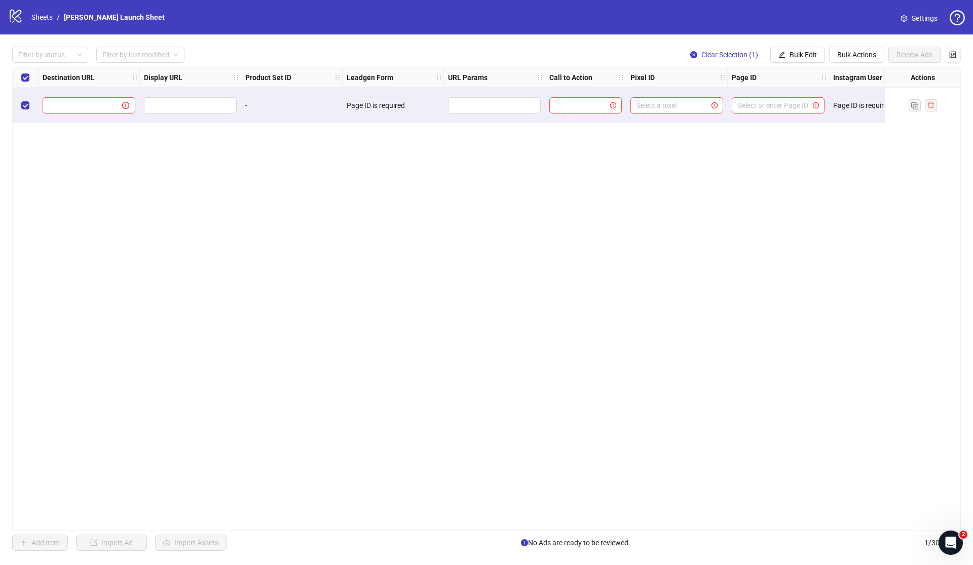
scroll to position [0, 1013]
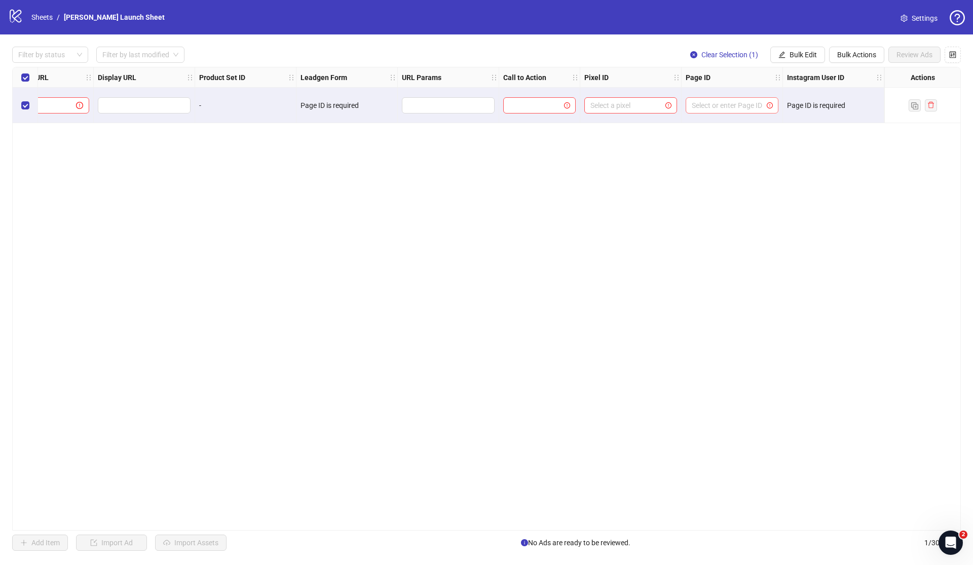
click at [718, 100] on input "search" at bounding box center [726, 105] width 71 height 15
click at [643, 109] on input "search" at bounding box center [625, 105] width 71 height 15
click at [540, 98] on input "search" at bounding box center [534, 105] width 51 height 15
click at [545, 142] on div "Apply now" at bounding box center [539, 141] width 56 height 11
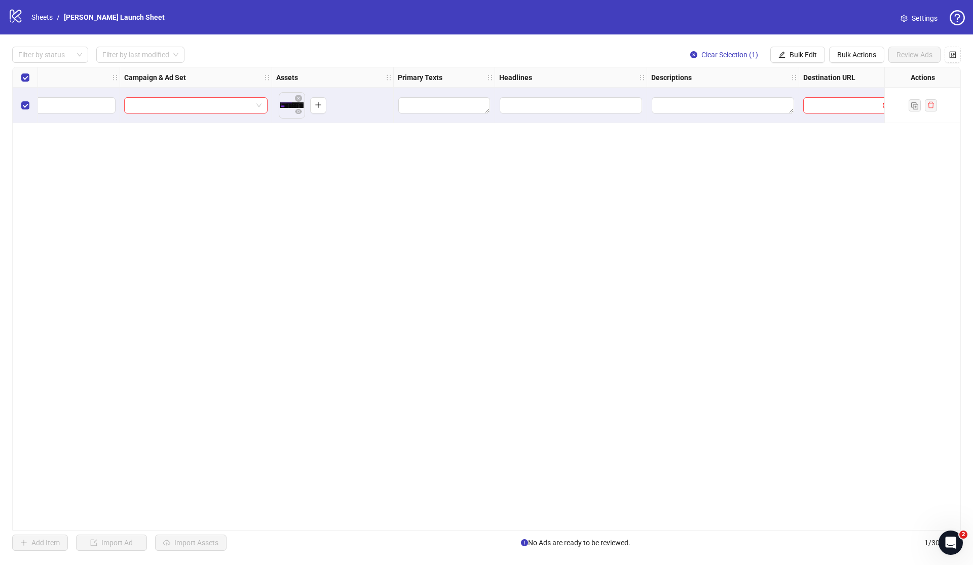
scroll to position [0, 0]
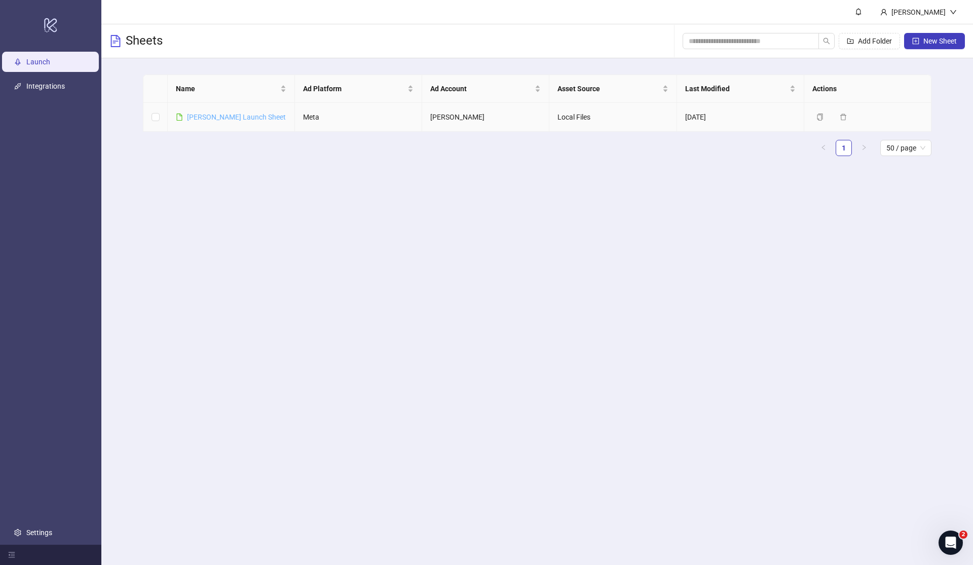
click at [249, 119] on link "[PERSON_NAME] Launch Sheet" at bounding box center [236, 117] width 99 height 8
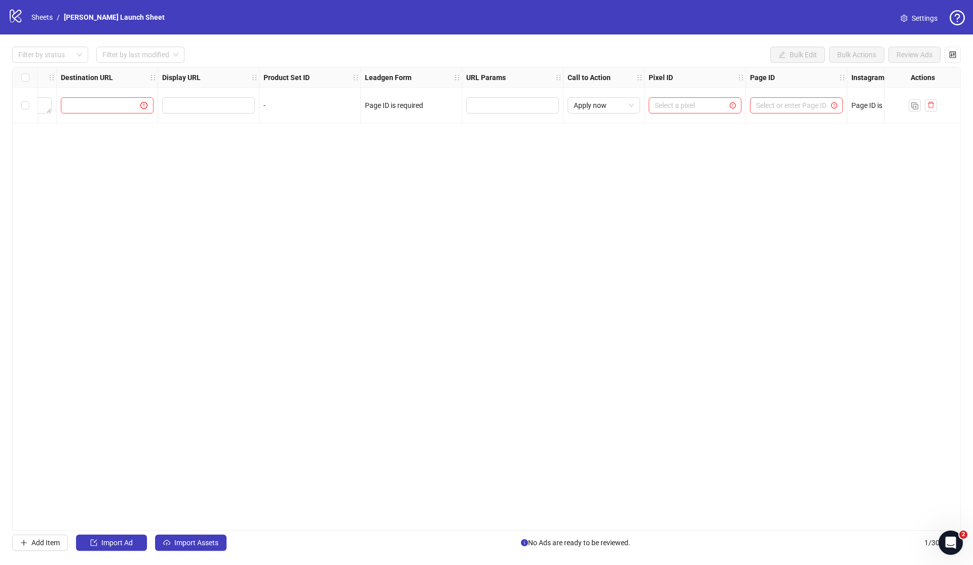
scroll to position [0, 1013]
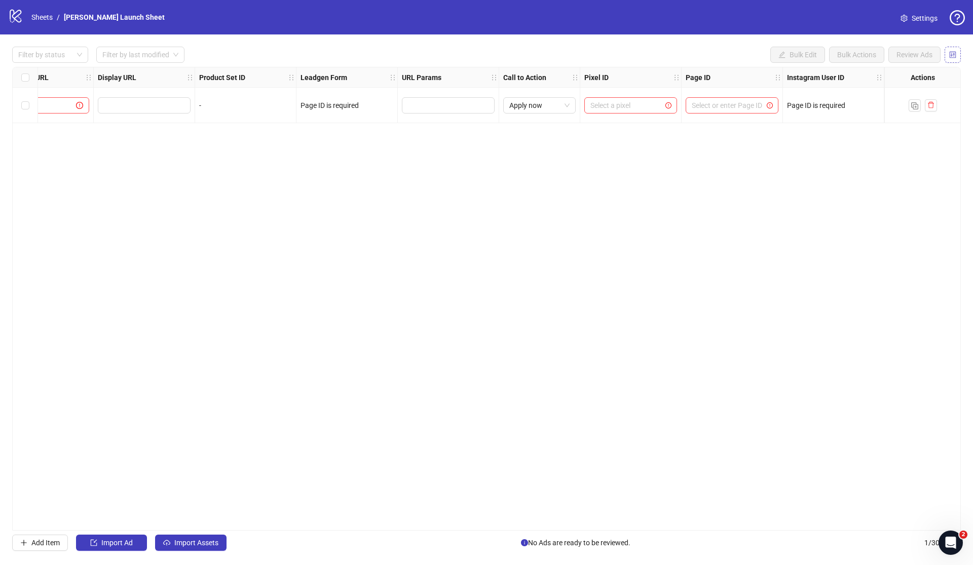
click at [951, 56] on icon "control" at bounding box center [952, 54] width 7 height 7
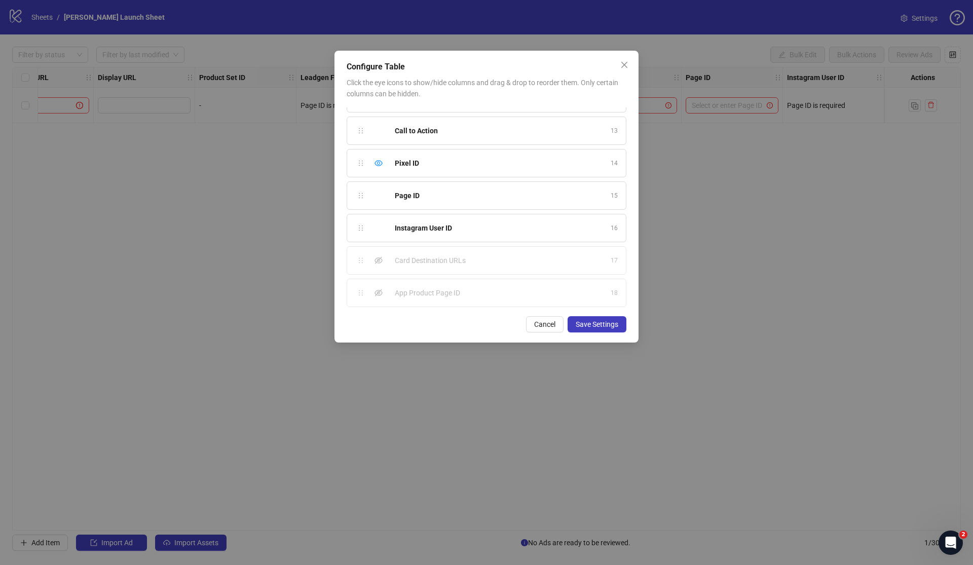
scroll to position [366, 0]
click at [468, 244] on div "Instagram User ID" at bounding box center [500, 241] width 210 height 11
click at [548, 133] on div "Ad Format 1" at bounding box center [487, 121] width 280 height 28
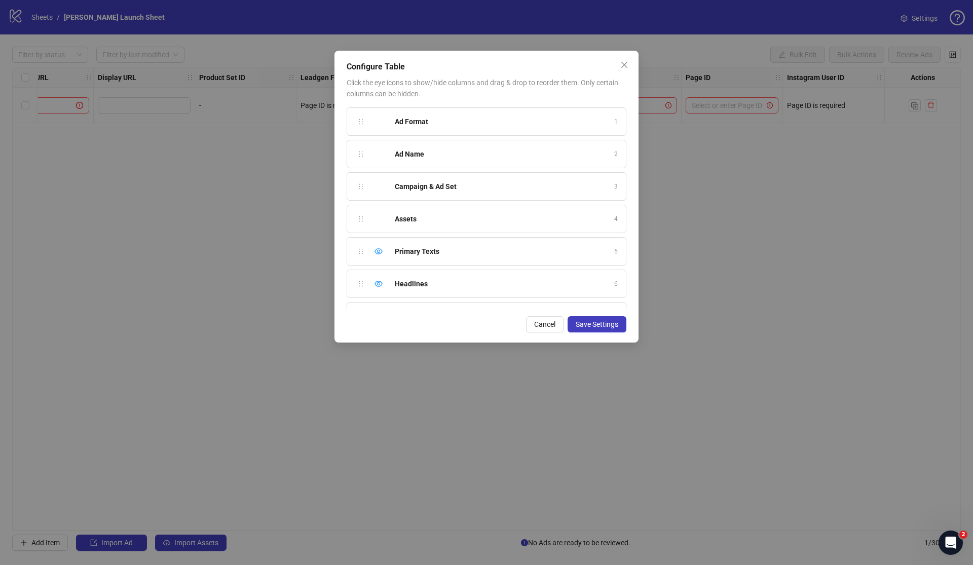
click at [362, 122] on icon "holder" at bounding box center [360, 121] width 7 height 7
click at [375, 251] on icon "eye" at bounding box center [378, 251] width 8 height 6
click at [382, 282] on icon "eye" at bounding box center [378, 284] width 8 height 8
click at [377, 200] on div "Hide column" at bounding box center [378, 204] width 12 height 12
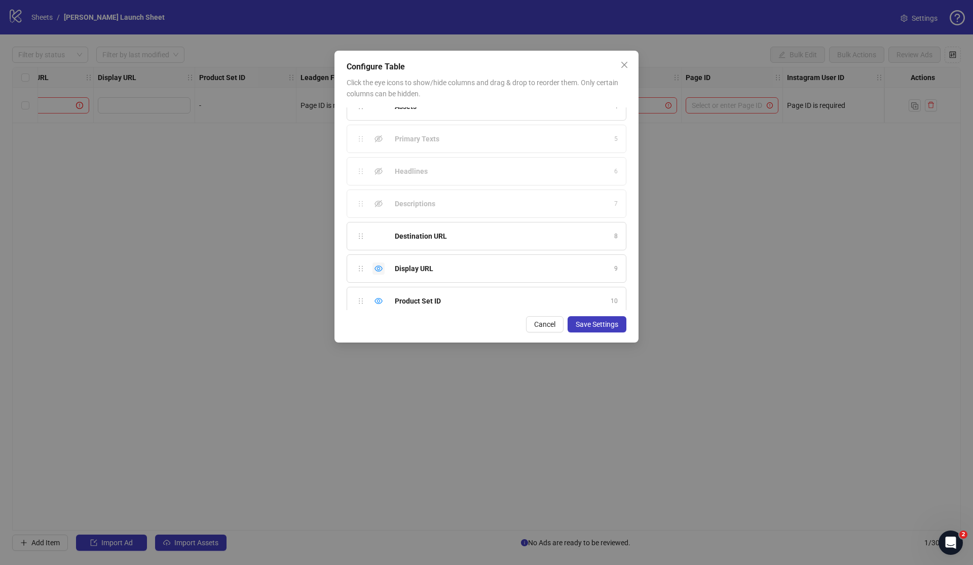
click at [383, 267] on div "Hide column" at bounding box center [378, 268] width 12 height 12
click at [380, 301] on icon "eye" at bounding box center [378, 301] width 8 height 8
click at [377, 168] on icon "eye" at bounding box center [378, 169] width 8 height 8
click at [382, 203] on div "Hide column" at bounding box center [378, 202] width 12 height 12
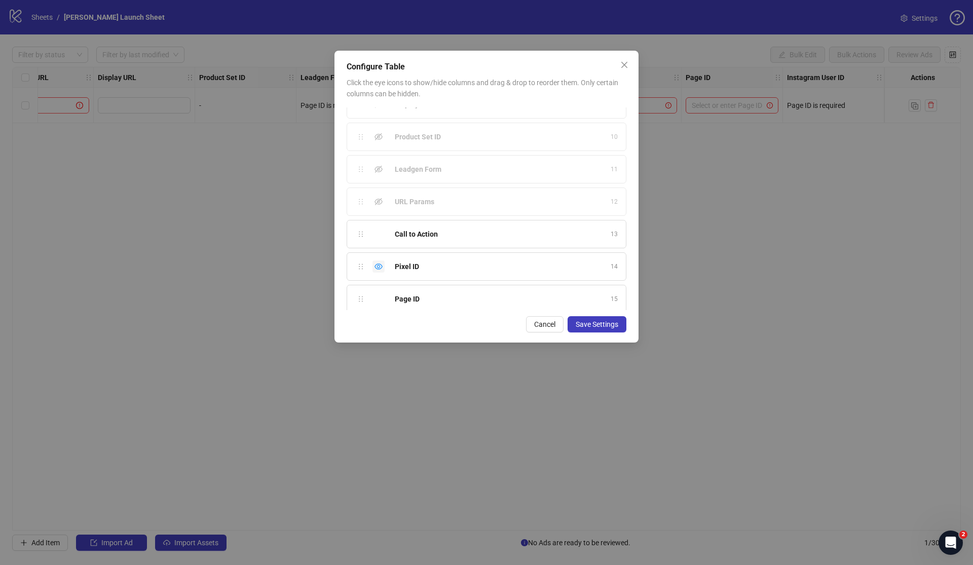
click at [380, 267] on icon "eye" at bounding box center [378, 266] width 8 height 8
click at [602, 325] on span "Save Settings" at bounding box center [596, 324] width 43 height 8
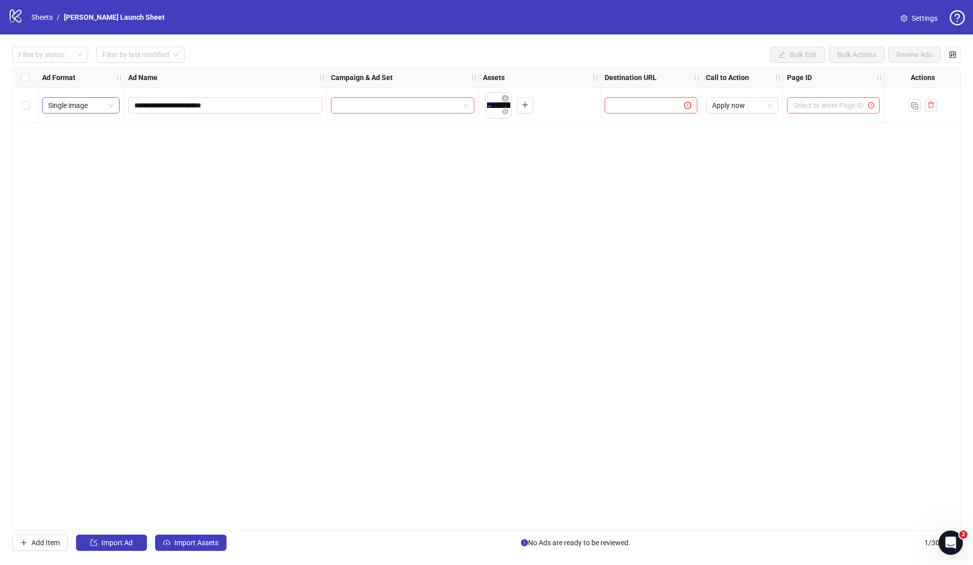
click at [98, 107] on span "Single image" at bounding box center [80, 105] width 65 height 15
click at [85, 143] on div "Single video" at bounding box center [80, 141] width 61 height 11
click at [92, 111] on span "Single video" at bounding box center [80, 105] width 65 height 15
click at [90, 128] on div "Single image" at bounding box center [80, 125] width 61 height 11
click at [957, 57] on button "button" at bounding box center [952, 55] width 16 height 16
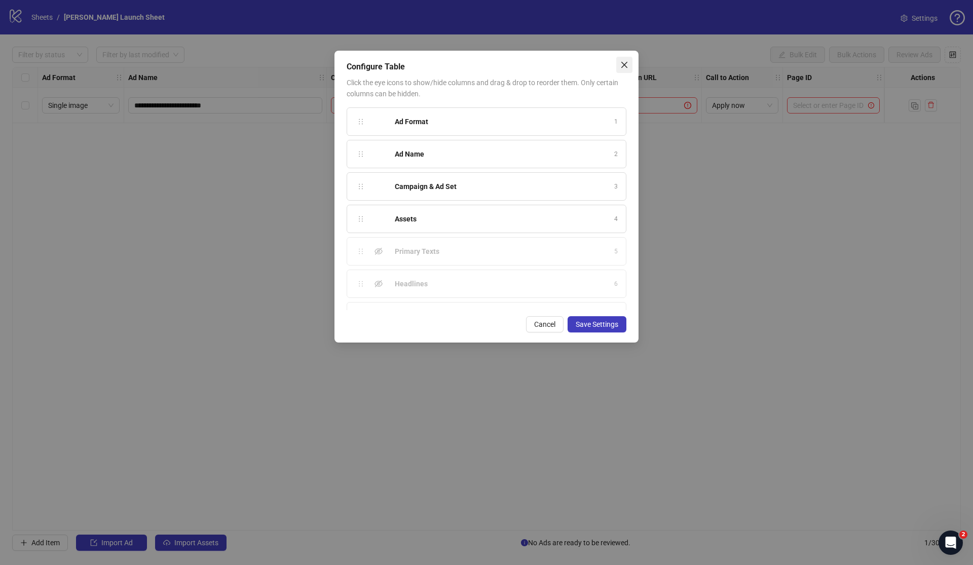
click at [625, 65] on icon "close" at bounding box center [624, 65] width 6 height 6
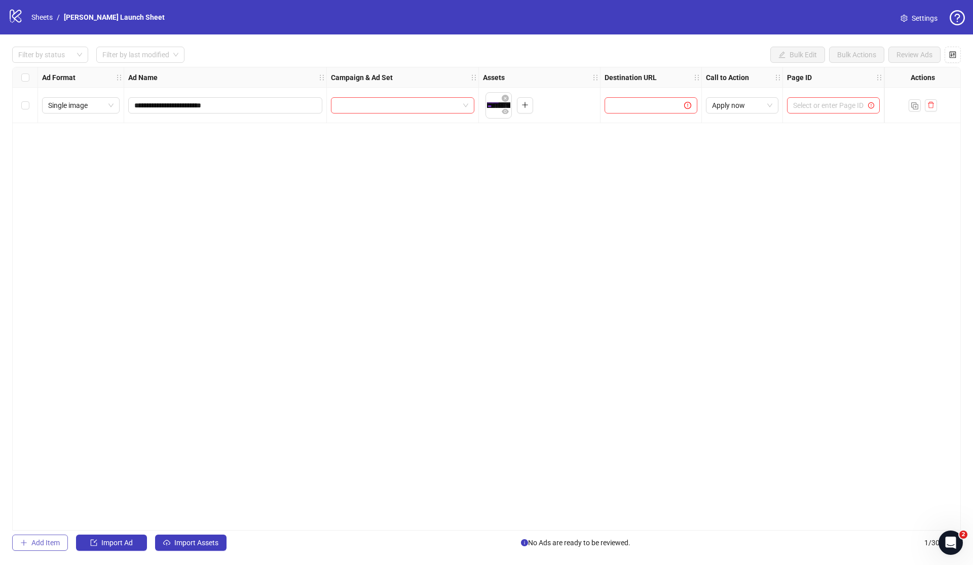
click at [42, 544] on span "Add Item" at bounding box center [45, 542] width 28 height 8
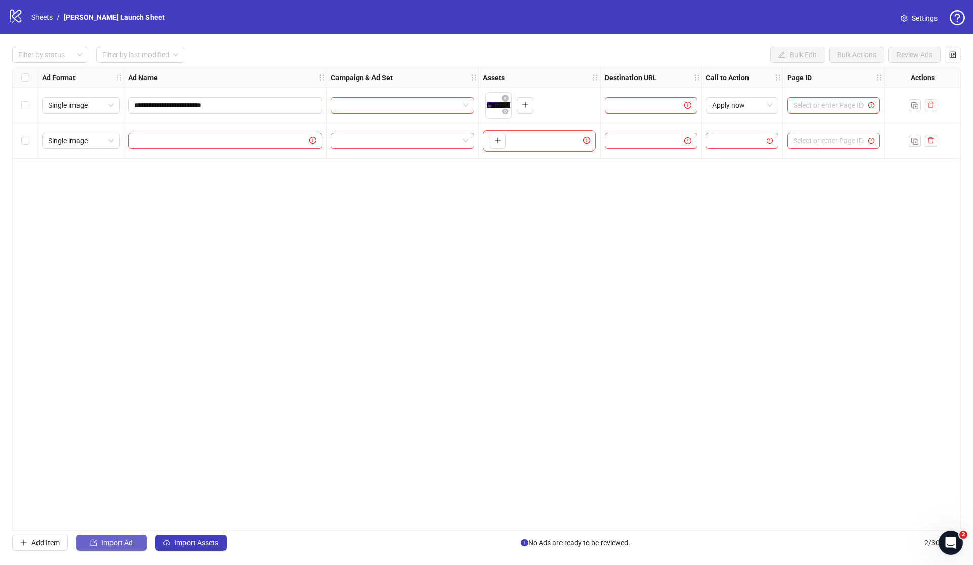
click at [122, 542] on span "Import Ad" at bounding box center [116, 542] width 31 height 8
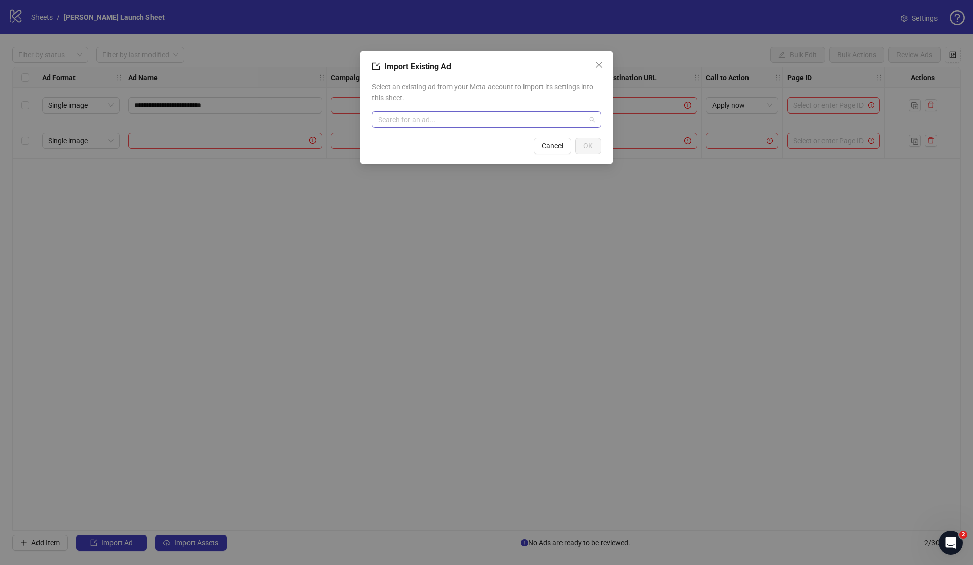
click at [537, 118] on input "search" at bounding box center [482, 119] width 208 height 15
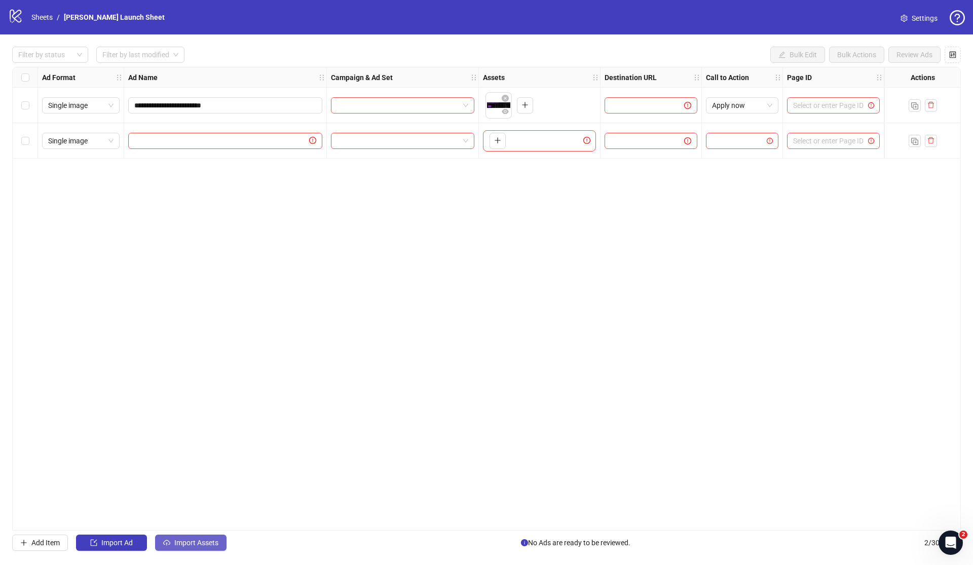
click at [196, 549] on button "Import Assets" at bounding box center [190, 542] width 71 height 16
click at [394, 100] on input "search" at bounding box center [398, 105] width 122 height 15
click at [530, 264] on div "**********" at bounding box center [486, 299] width 948 height 464
click at [668, 277] on div "**********" at bounding box center [486, 299] width 948 height 464
